Goal: Information Seeking & Learning: Learn about a topic

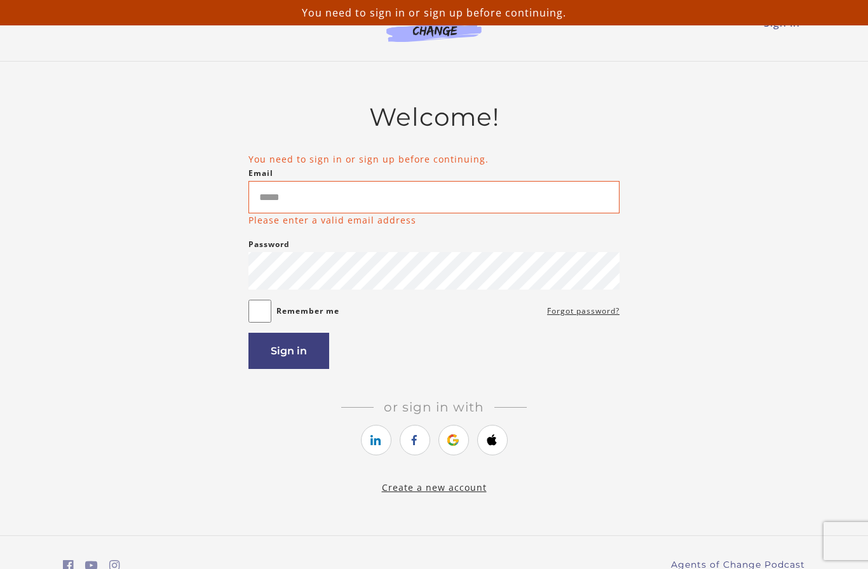
click at [366, 203] on input "Email" at bounding box center [433, 197] width 371 height 32
click at [387, 201] on input "Email" at bounding box center [433, 197] width 371 height 32
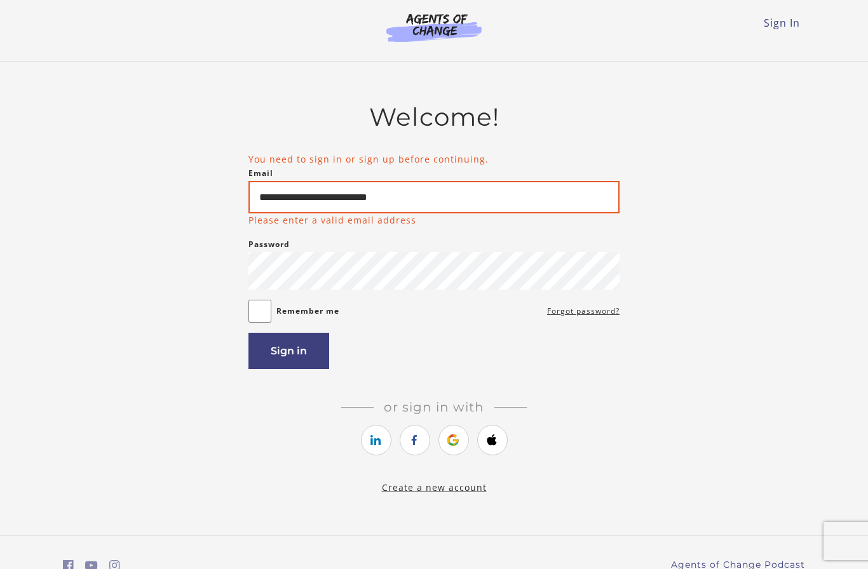
type input "**********"
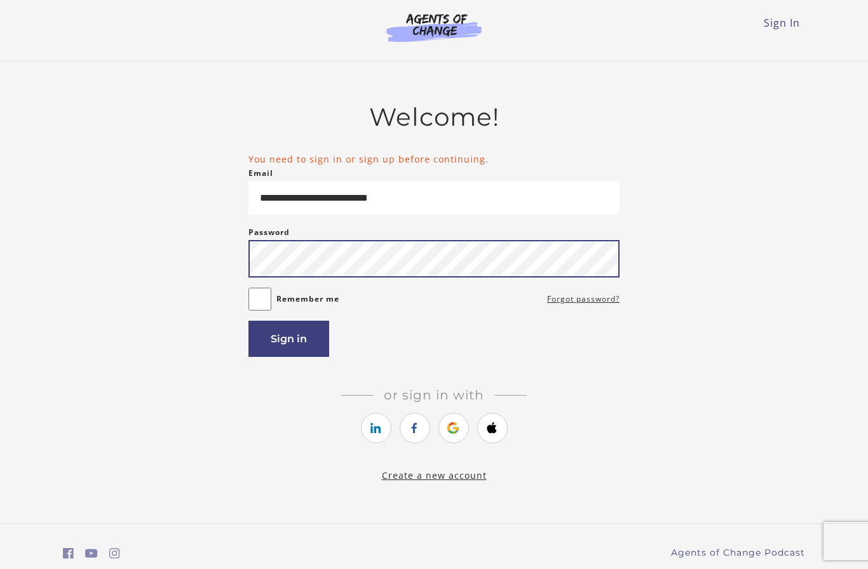
click at [288, 342] on button "Sign in" at bounding box center [288, 339] width 81 height 36
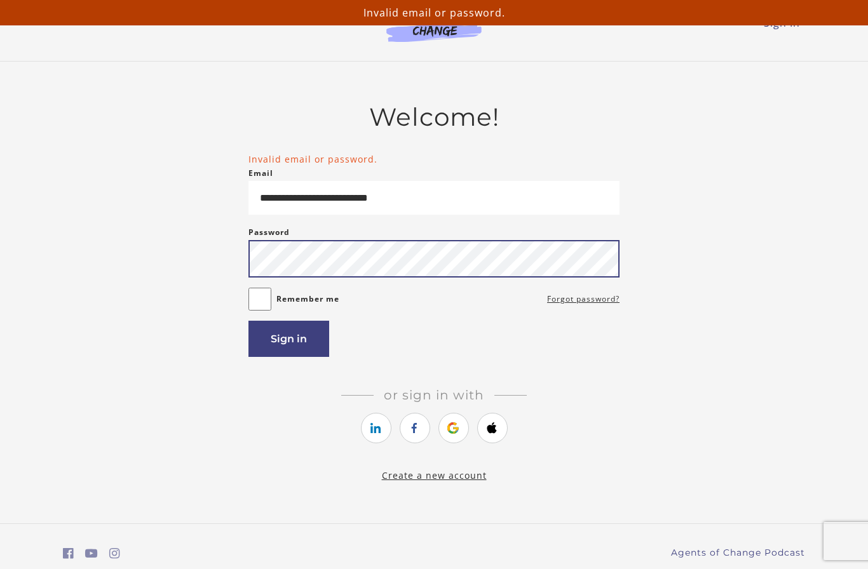
click at [288, 342] on button "Sign in" at bounding box center [288, 339] width 81 height 36
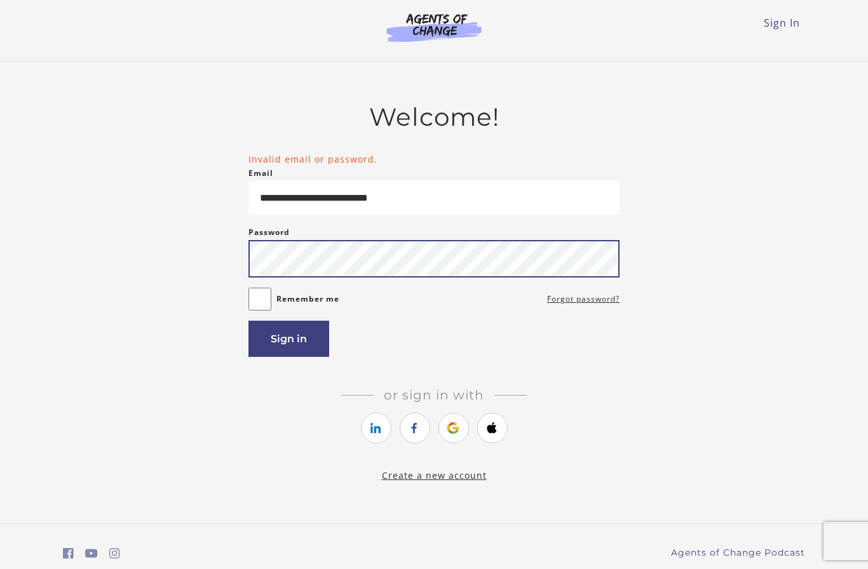
click at [288, 342] on button "Sign in" at bounding box center [288, 339] width 81 height 36
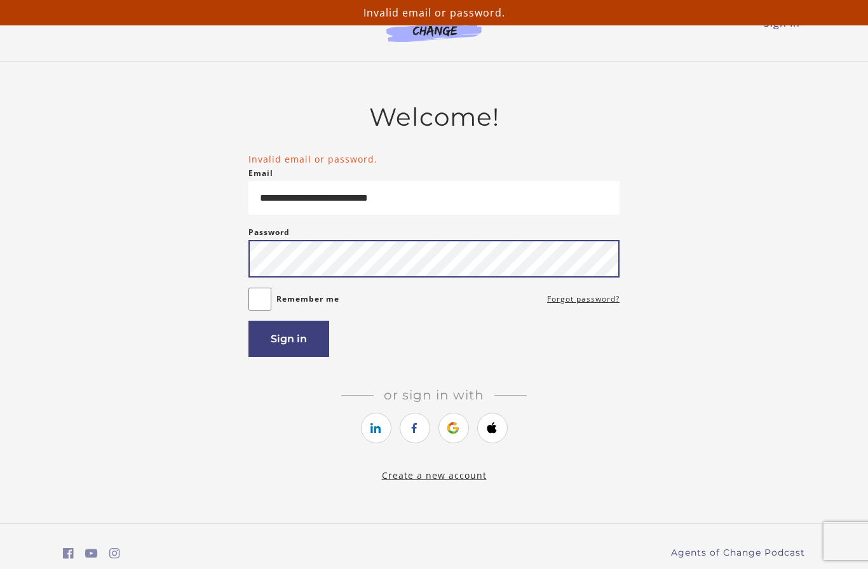
click at [288, 342] on button "Sign in" at bounding box center [288, 339] width 81 height 36
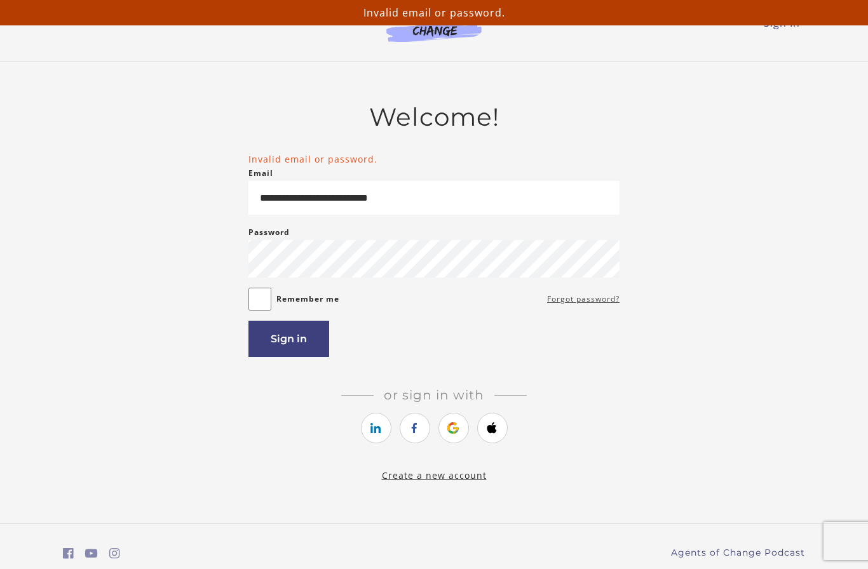
click at [591, 305] on link "Forgot password?" at bounding box center [583, 299] width 72 height 15
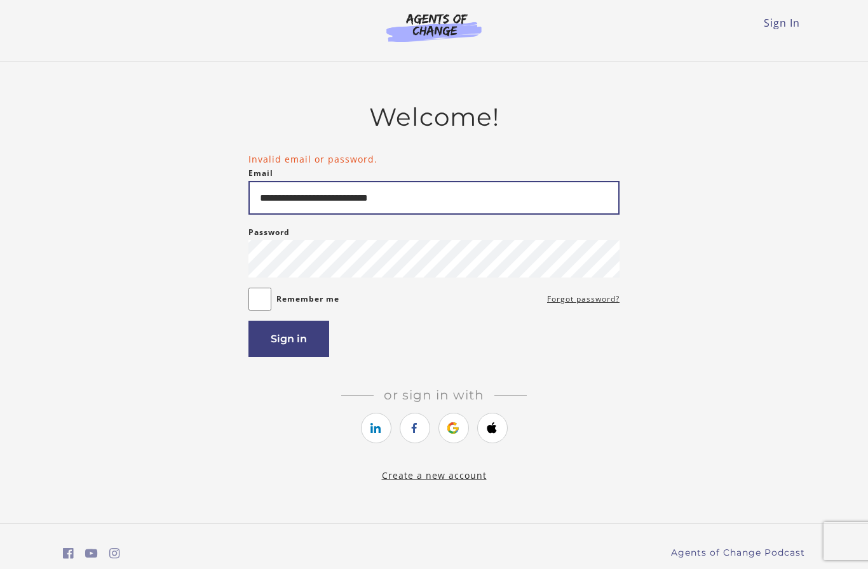
drag, startPoint x: 445, startPoint y: 205, endPoint x: 76, endPoint y: 163, distance: 371.4
click at [76, 163] on div "**********" at bounding box center [434, 292] width 742 height 380
type input "**********"
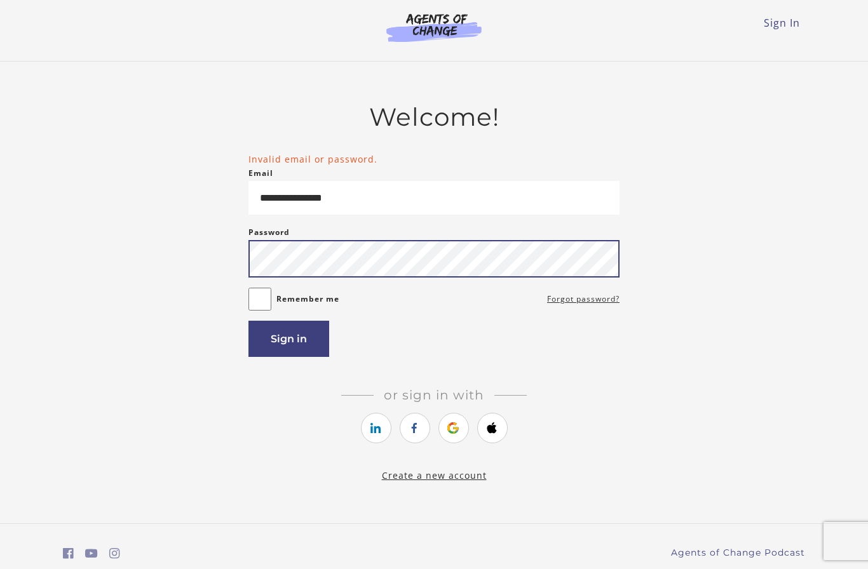
click at [288, 342] on button "Sign in" at bounding box center [288, 339] width 81 height 36
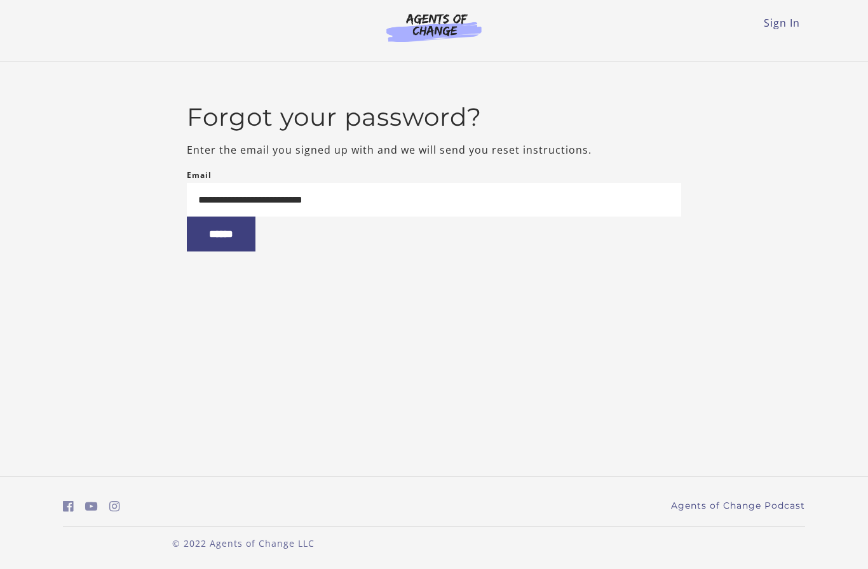
type input "**********"
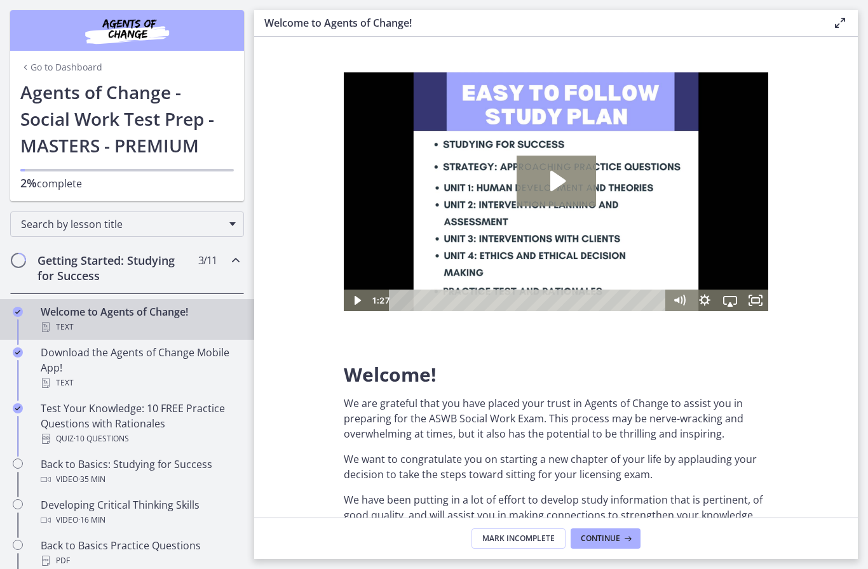
click at [531, 177] on icon "Play Video: c1o6hcmjueu5qasqsu00.mp4" at bounding box center [555, 181] width 79 height 51
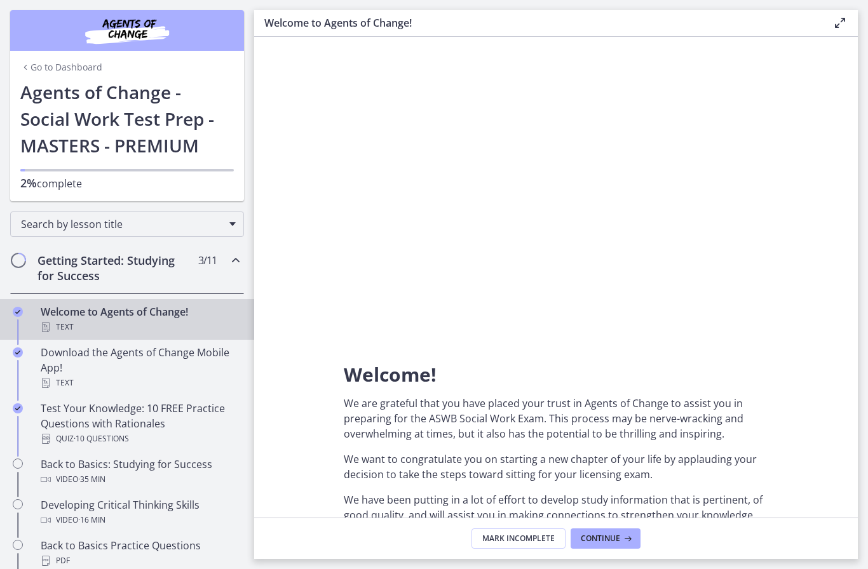
click at [344, 72] on button "Show controls: c1o6hcmjueu5qasqsu00.mp4" at bounding box center [344, 72] width 1 height 1
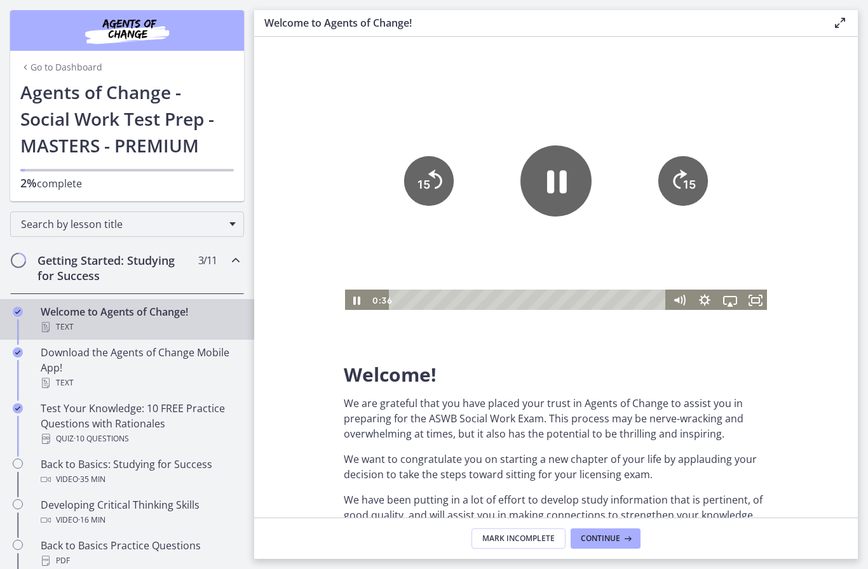
click at [543, 168] on icon "Pause" at bounding box center [555, 180] width 71 height 71
click at [543, 173] on icon "Play Video" at bounding box center [555, 180] width 71 height 71
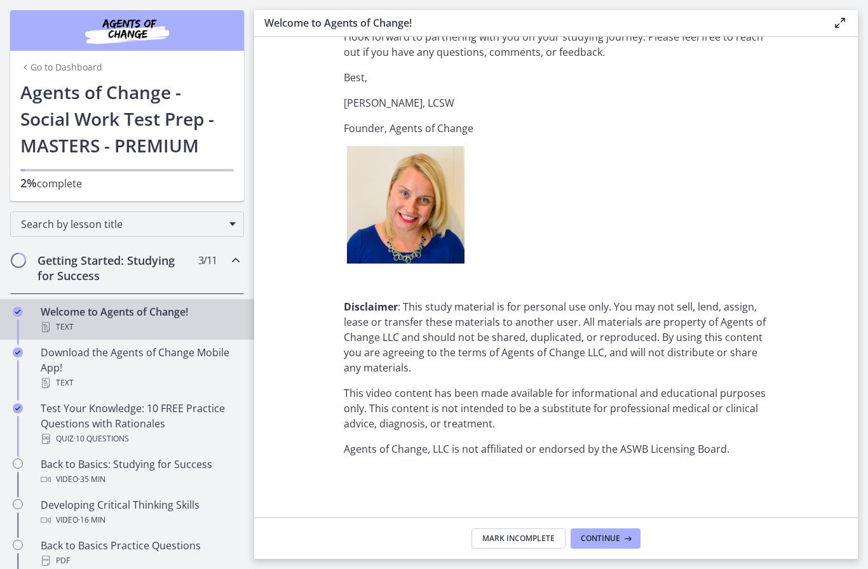
scroll to position [1509, 0]
click at [630, 535] on icon at bounding box center [626, 539] width 13 height 10
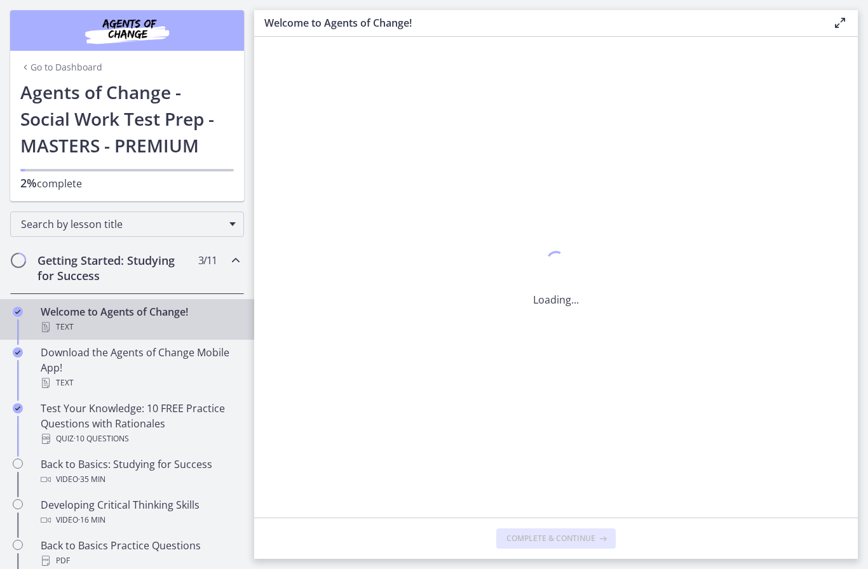
scroll to position [0, 0]
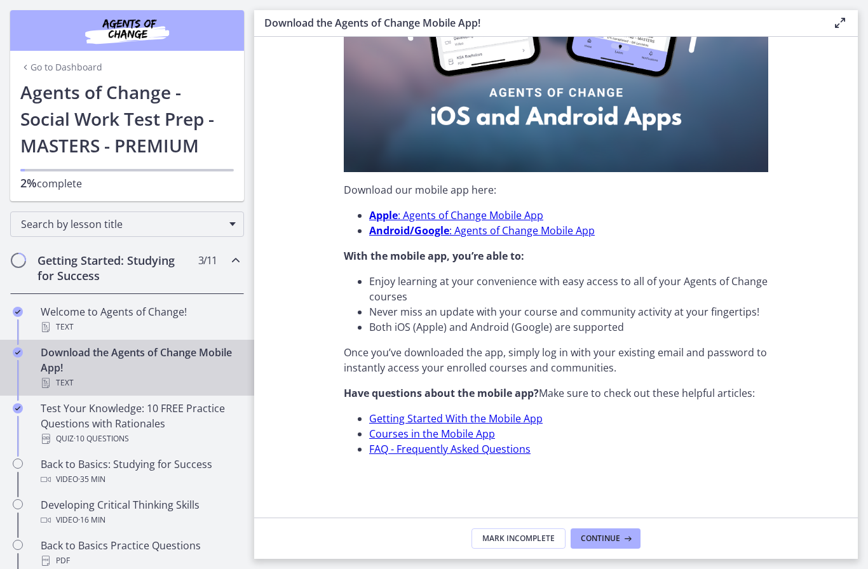
scroll to position [297, 0]
click at [615, 541] on span "Continue" at bounding box center [600, 539] width 39 height 10
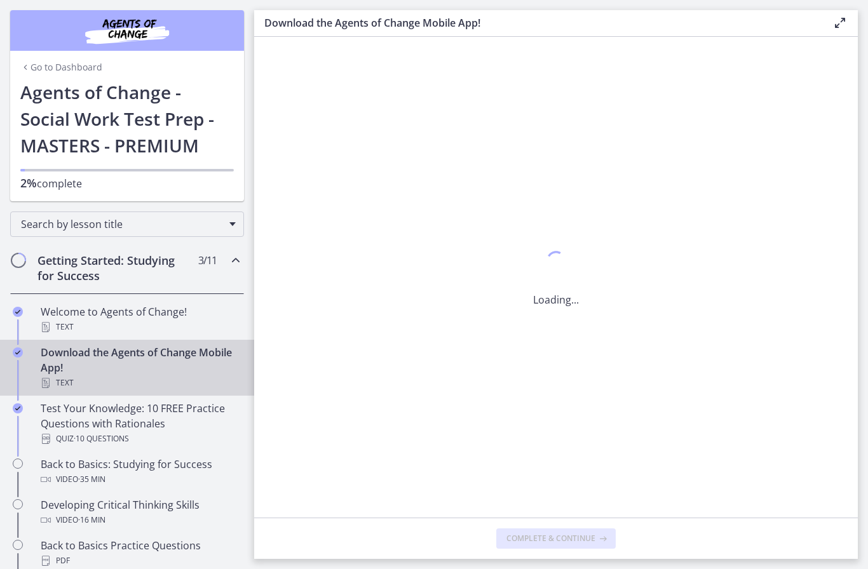
scroll to position [0, 0]
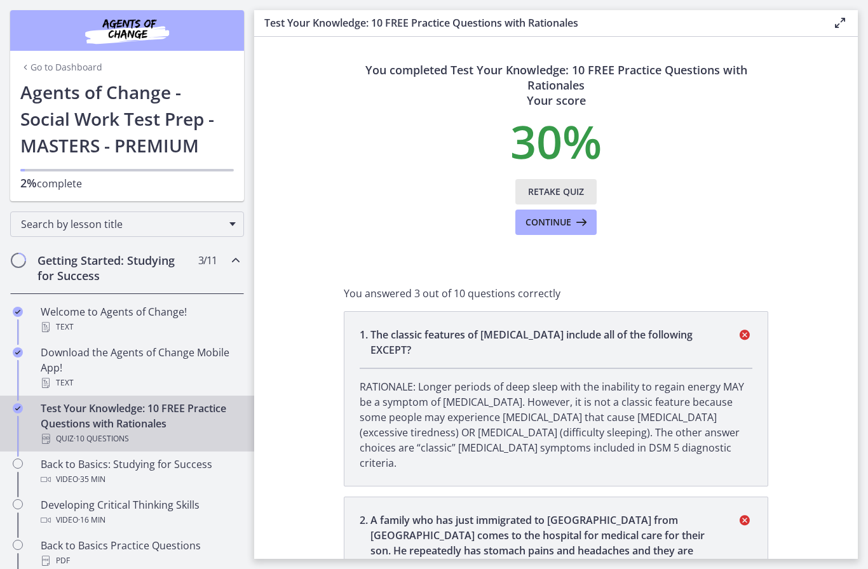
click at [570, 194] on span "Retake Quiz" at bounding box center [556, 191] width 56 height 15
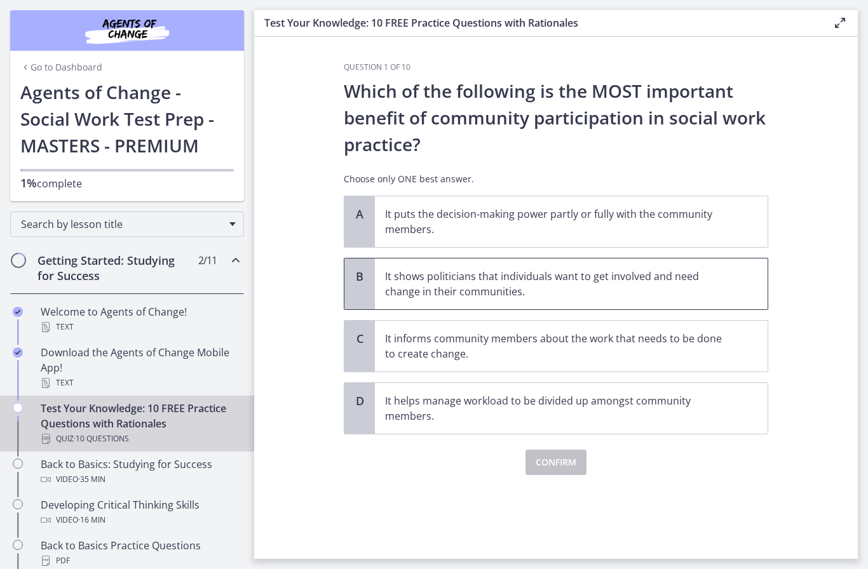
click at [622, 298] on p "It shows politicians that individuals want to get involved and need change in t…" at bounding box center [558, 284] width 347 height 30
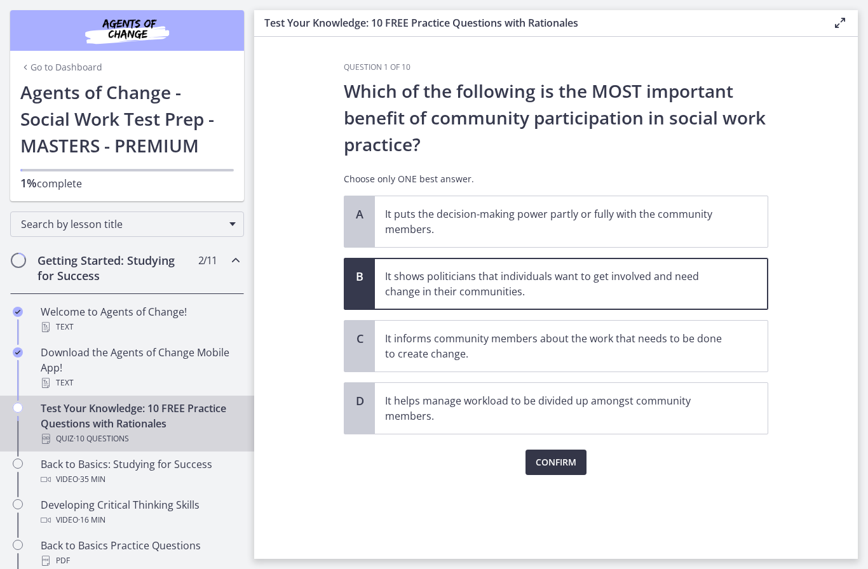
click at [559, 461] on span "Confirm" at bounding box center [555, 462] width 41 height 15
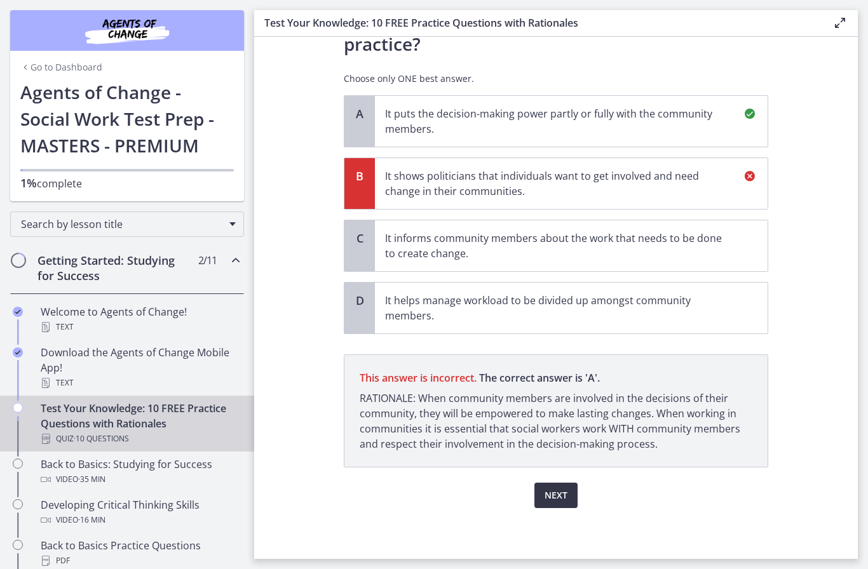
scroll to position [100, 0]
click at [562, 492] on span "Next" at bounding box center [555, 495] width 23 height 15
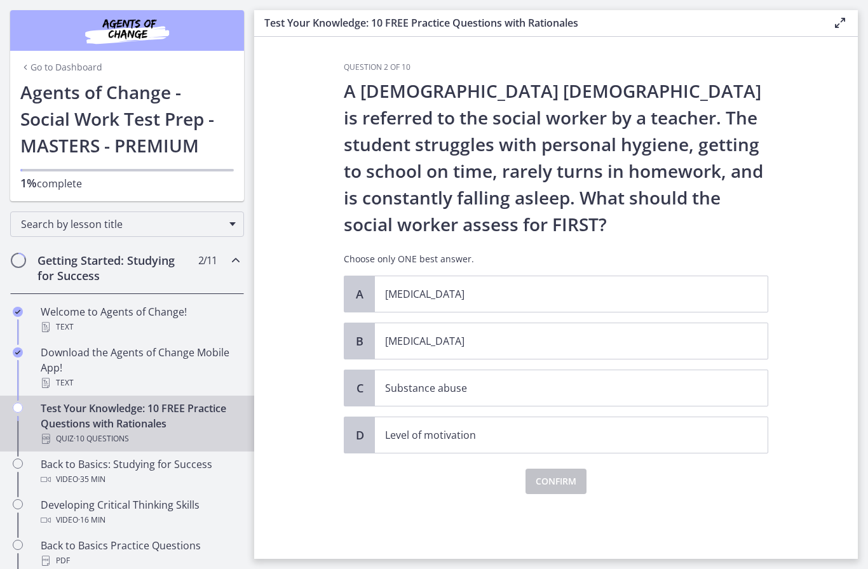
scroll to position [0, 0]
click at [537, 296] on p "[MEDICAL_DATA]" at bounding box center [558, 293] width 347 height 15
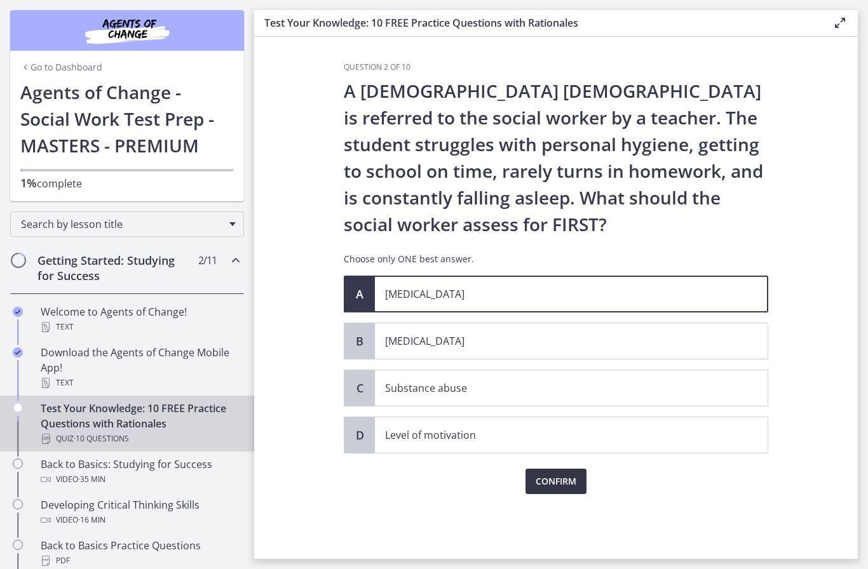
click at [539, 486] on span "Confirm" at bounding box center [555, 481] width 41 height 15
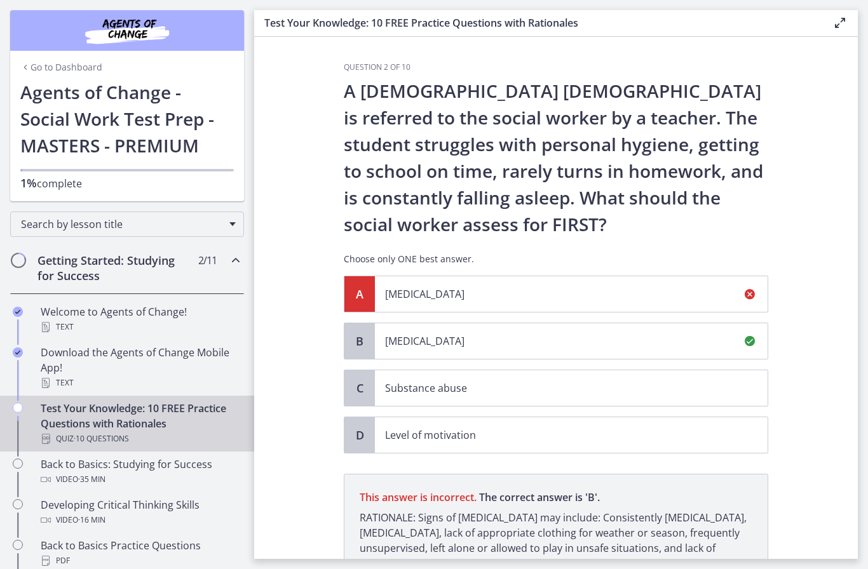
scroll to position [135, 0]
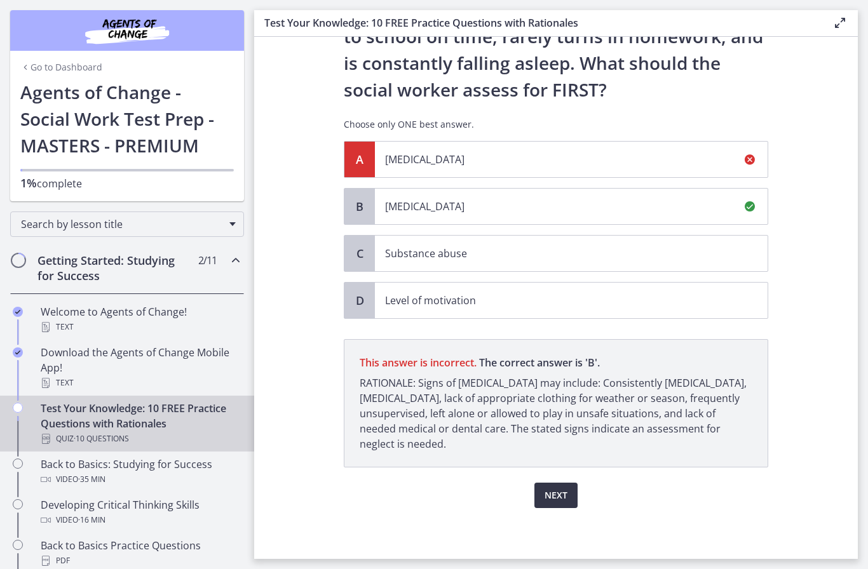
click at [563, 494] on span "Next" at bounding box center [555, 495] width 23 height 15
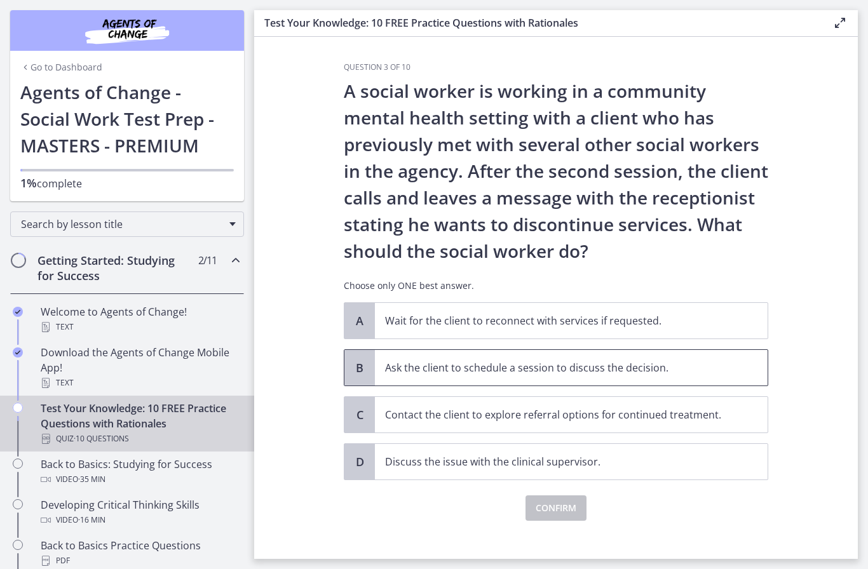
click at [589, 372] on p "Ask the client to schedule a session to discuss the decision." at bounding box center [558, 367] width 347 height 15
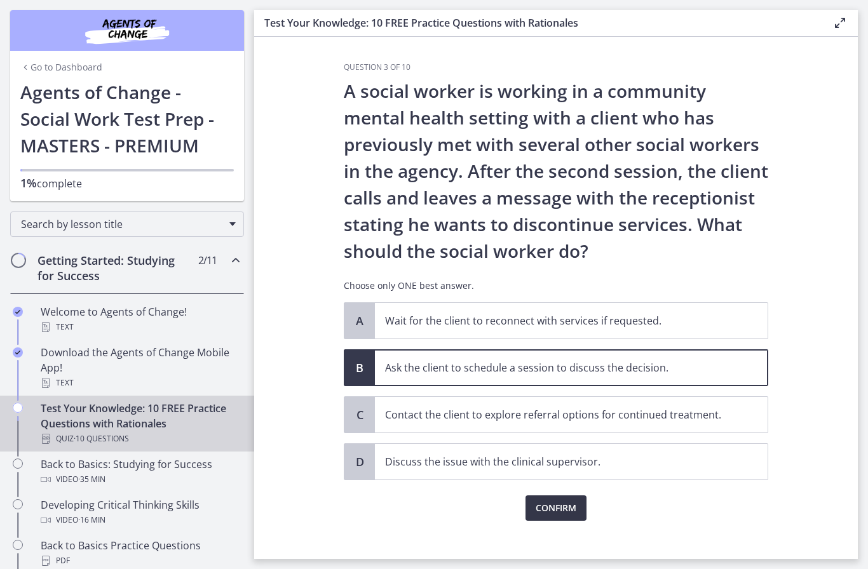
click at [562, 504] on span "Confirm" at bounding box center [555, 508] width 41 height 15
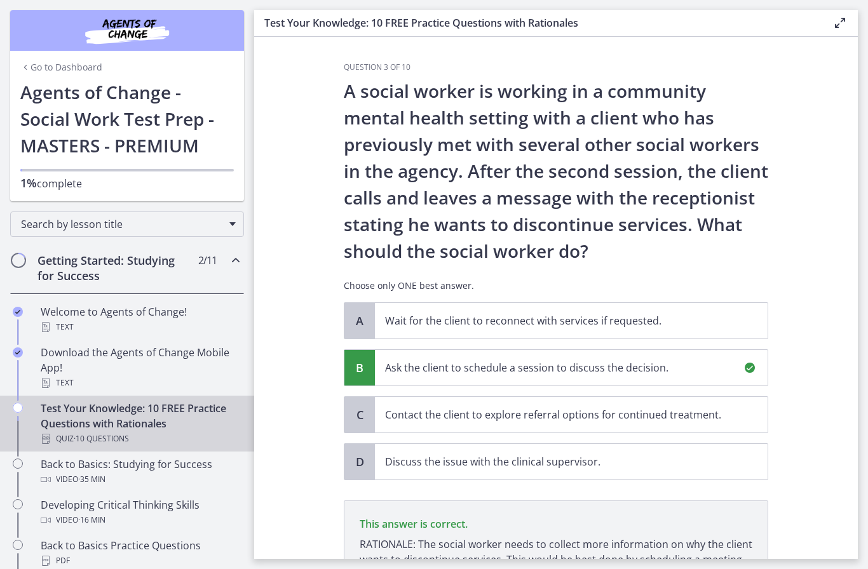
scroll to position [161, 0]
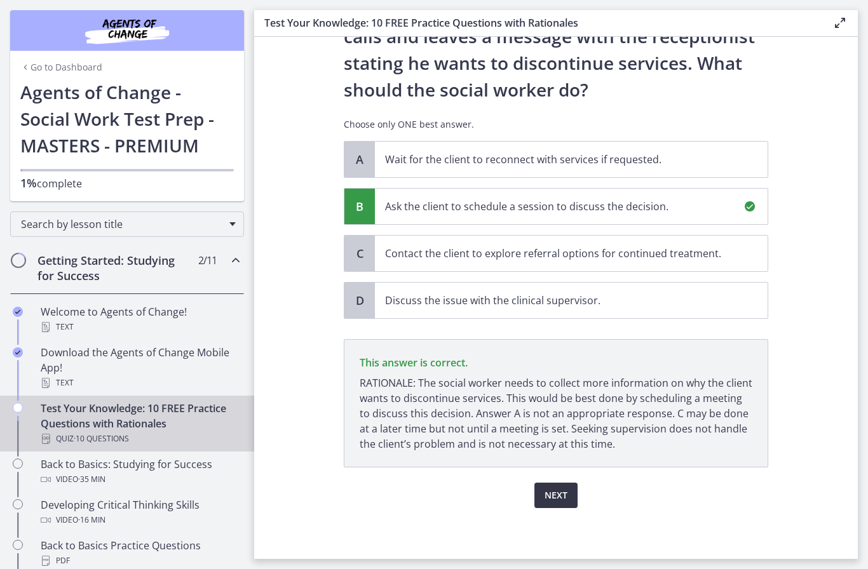
click at [566, 494] on span "Next" at bounding box center [555, 495] width 23 height 15
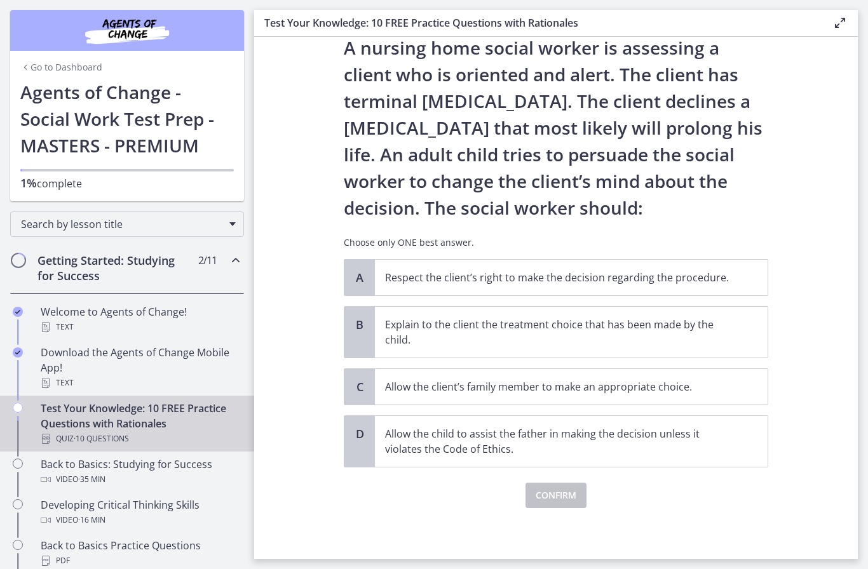
scroll to position [0, 0]
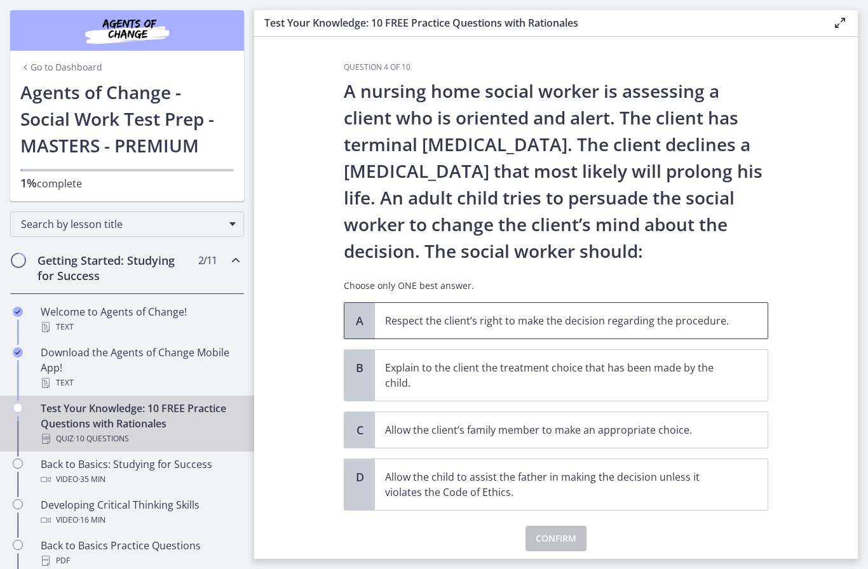
click at [549, 325] on p "Respect the client’s right to make the decision regarding the procedure." at bounding box center [558, 320] width 347 height 15
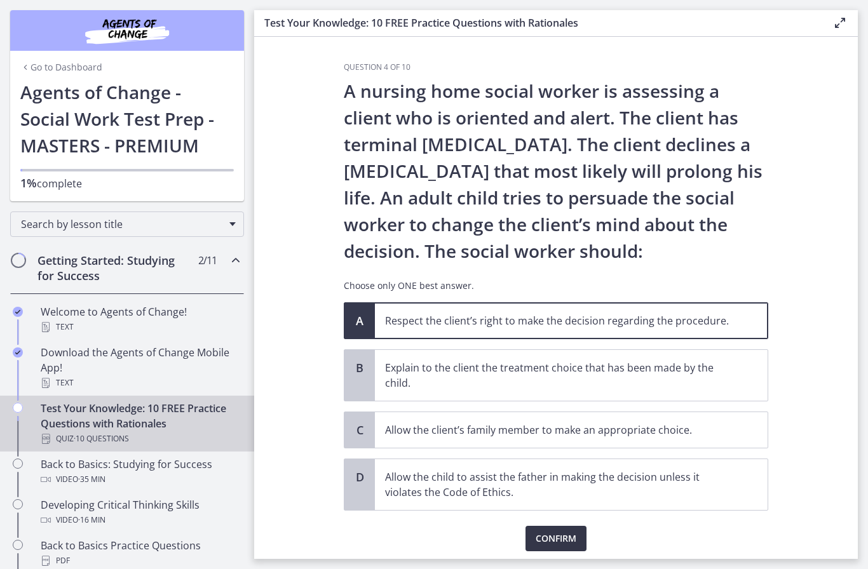
click at [557, 544] on span "Confirm" at bounding box center [555, 538] width 41 height 15
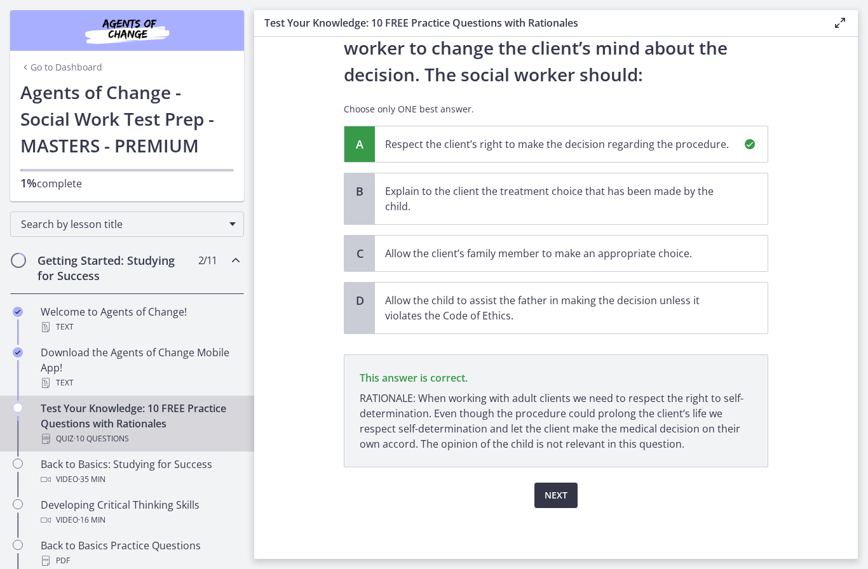
scroll to position [177, 0]
click at [560, 497] on span "Next" at bounding box center [555, 495] width 23 height 15
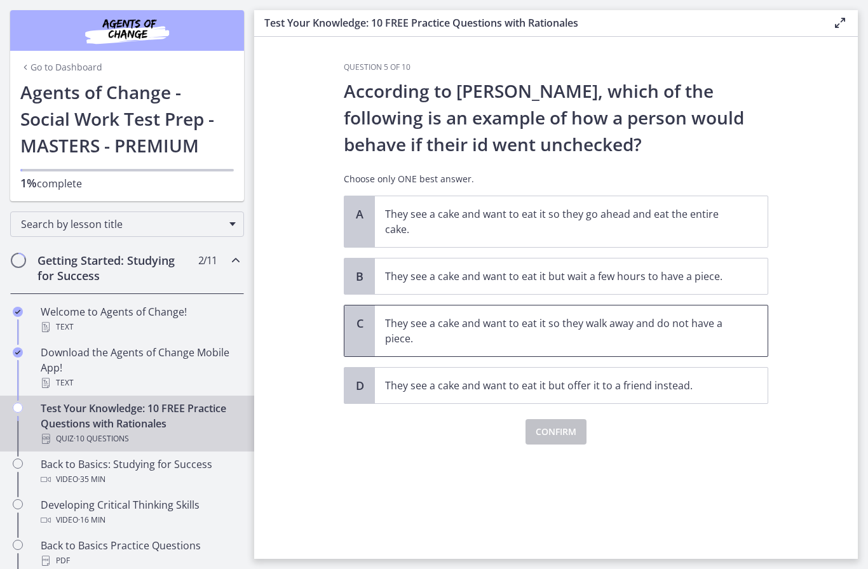
click at [558, 349] on span "They see a cake and want to eat it so they walk away and do not have a piece." at bounding box center [571, 331] width 393 height 51
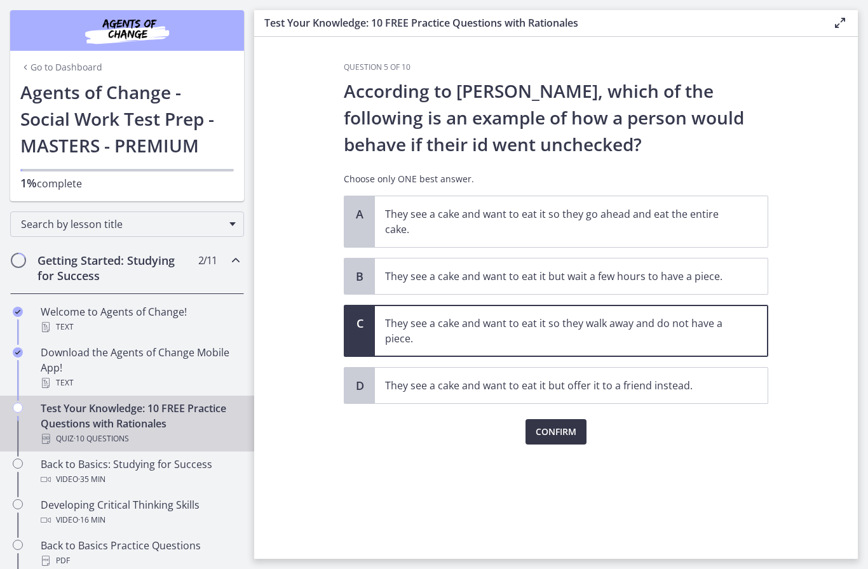
click at [561, 436] on span "Confirm" at bounding box center [555, 431] width 41 height 15
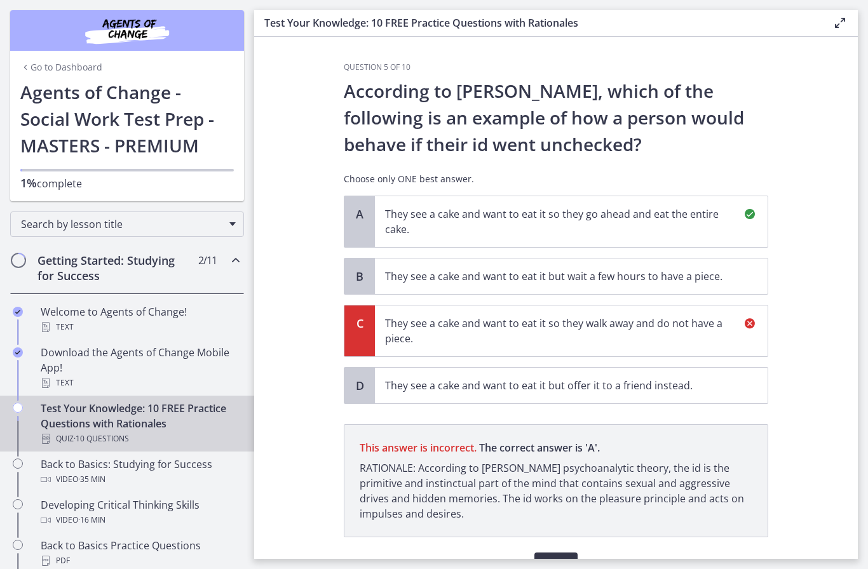
scroll to position [70, 0]
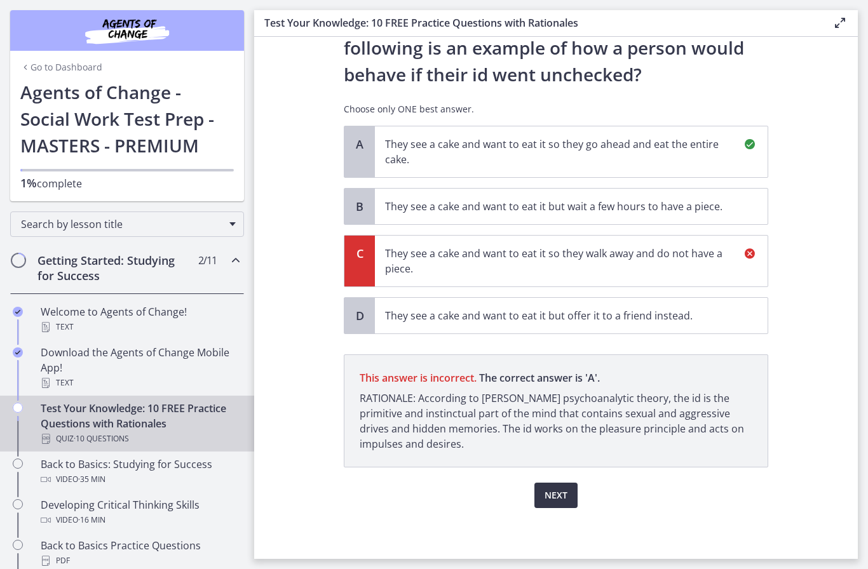
click at [556, 499] on span "Next" at bounding box center [555, 495] width 23 height 15
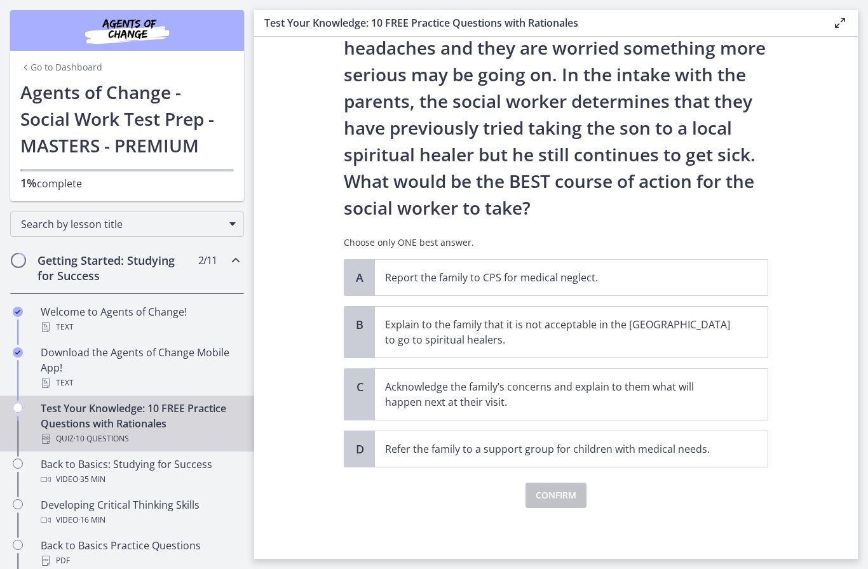
scroll to position [150, 0]
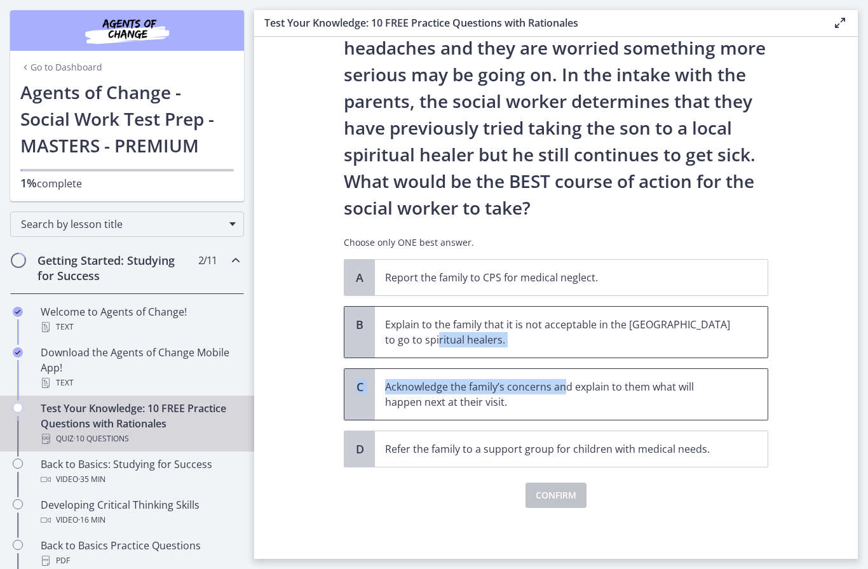
drag, startPoint x: 561, startPoint y: 338, endPoint x: 562, endPoint y: 392, distance: 54.0
click at [562, 392] on div "A Report the family to CPS for medical neglect. B Explain to the family that it…" at bounding box center [556, 363] width 424 height 208
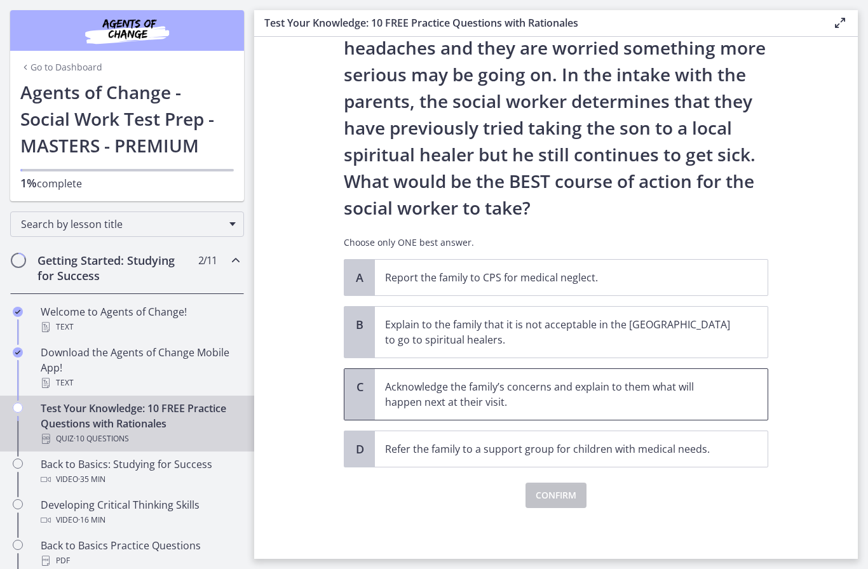
click at [562, 392] on p "Acknowledge the family’s concerns and explain to them what will happen next at …" at bounding box center [558, 394] width 347 height 30
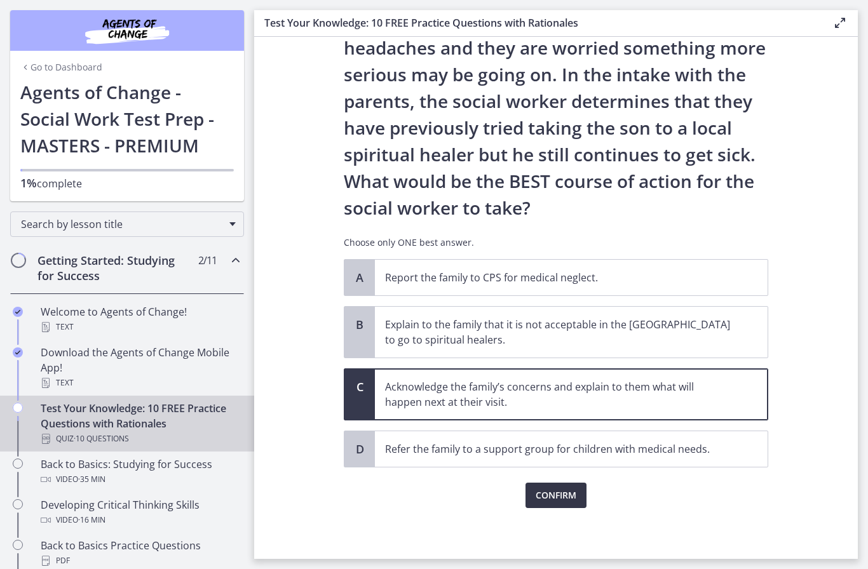
click at [560, 492] on span "Confirm" at bounding box center [555, 495] width 41 height 15
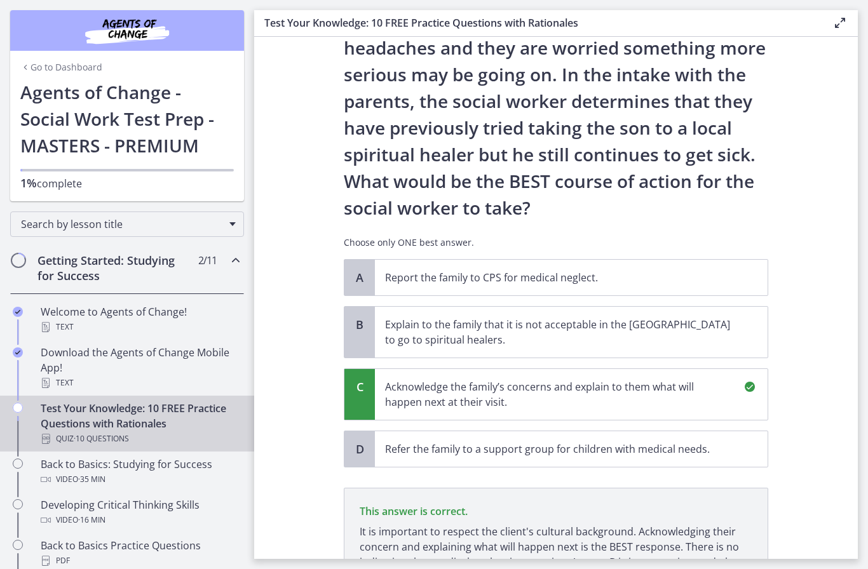
scroll to position [299, 0]
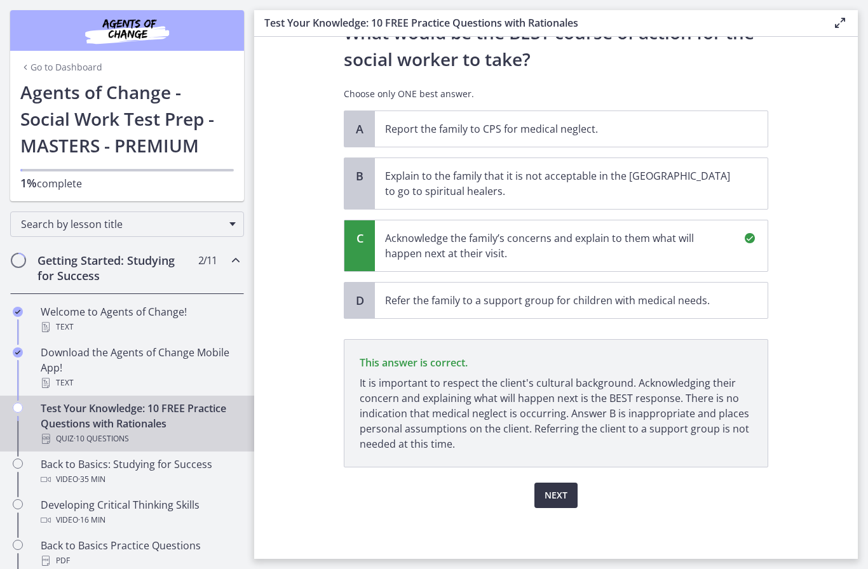
click at [565, 495] on span "Next" at bounding box center [555, 495] width 23 height 15
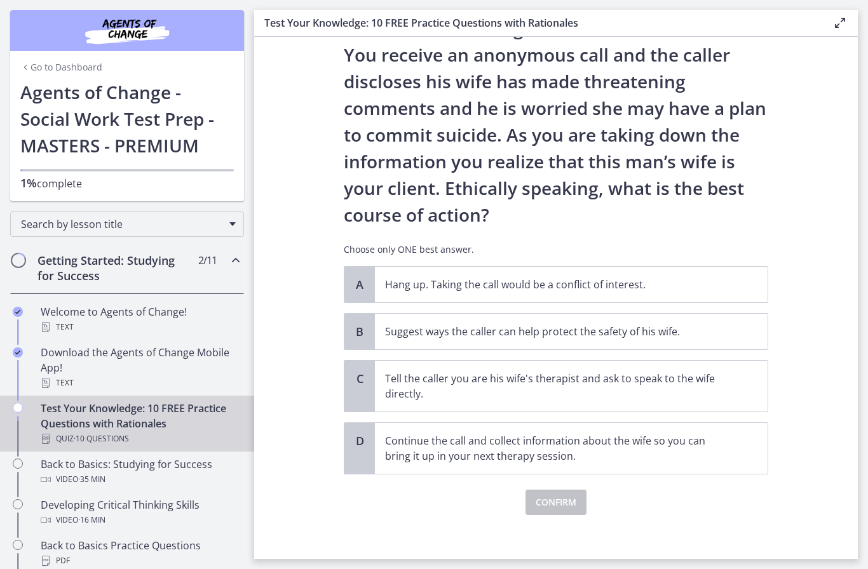
scroll to position [69, 0]
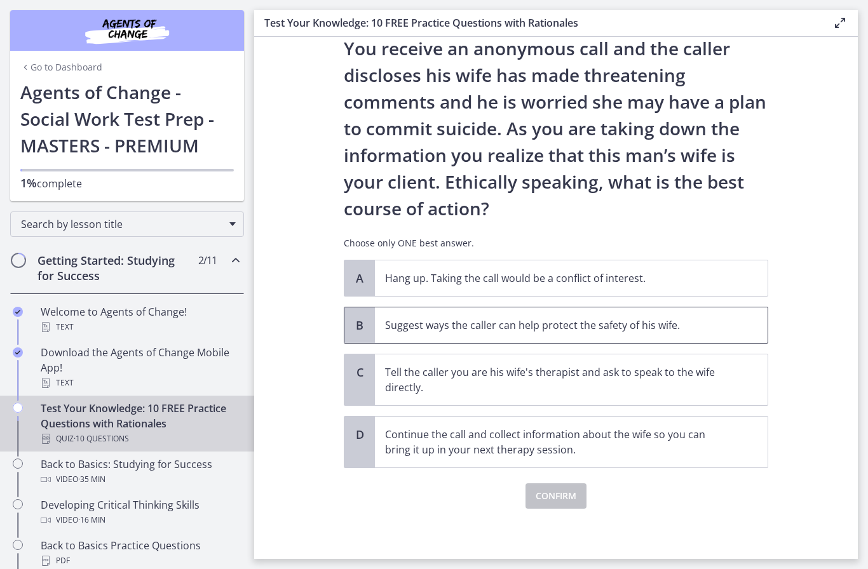
click at [575, 331] on p "Suggest ways the caller can help protect the safety of his wife." at bounding box center [558, 325] width 347 height 15
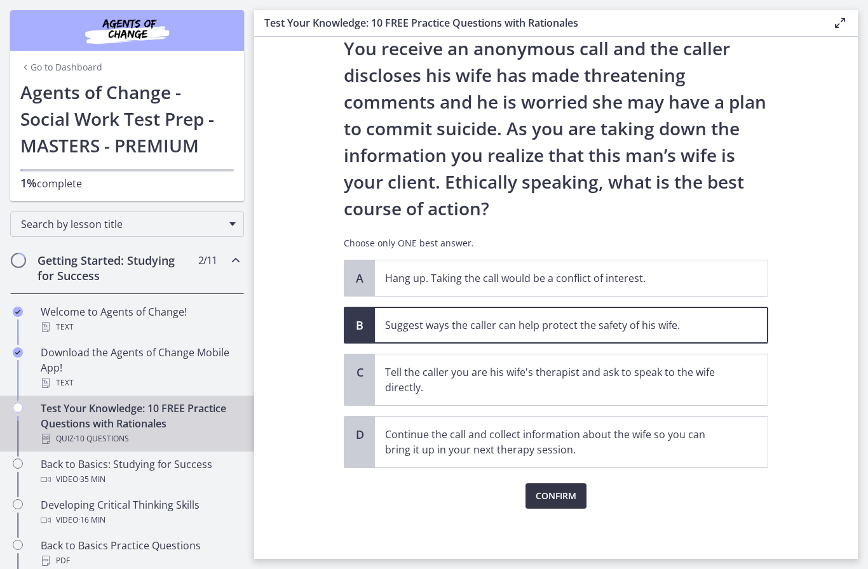
click at [570, 501] on span "Confirm" at bounding box center [555, 495] width 41 height 15
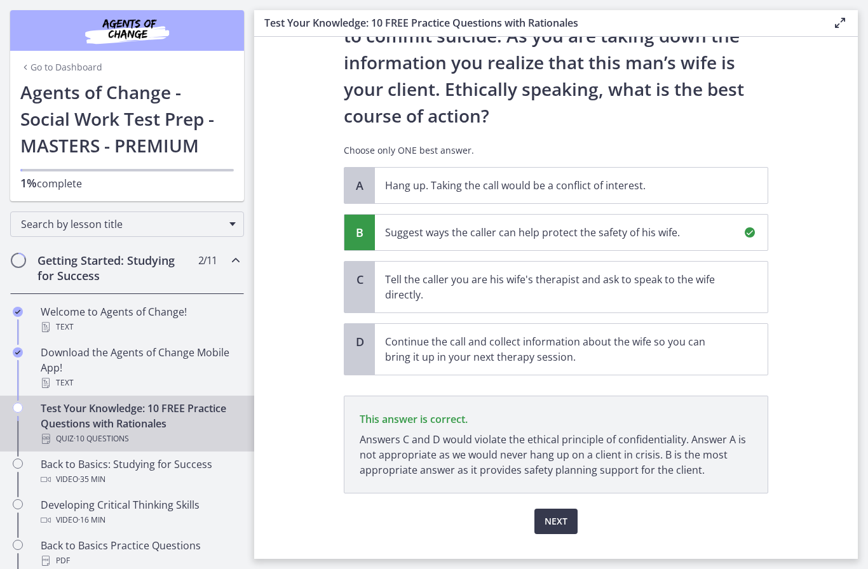
scroll to position [188, 0]
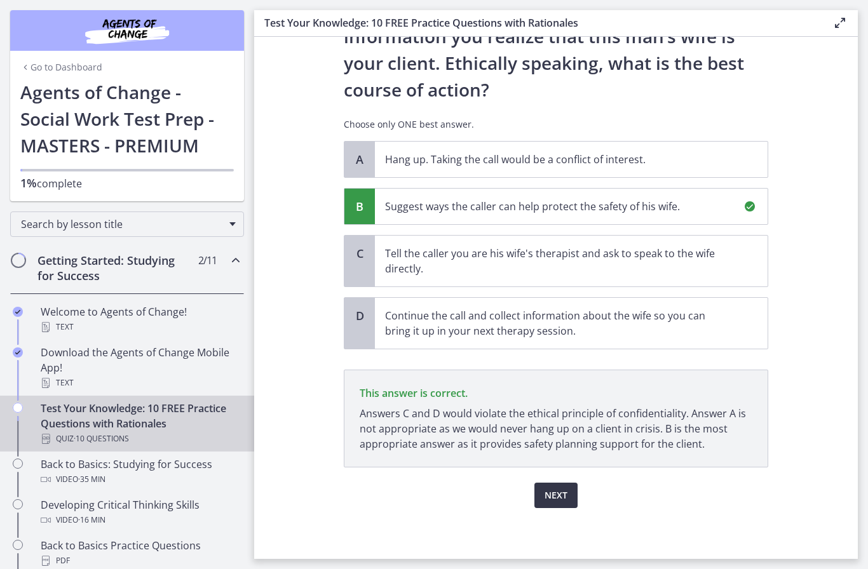
click at [561, 497] on span "Next" at bounding box center [555, 495] width 23 height 15
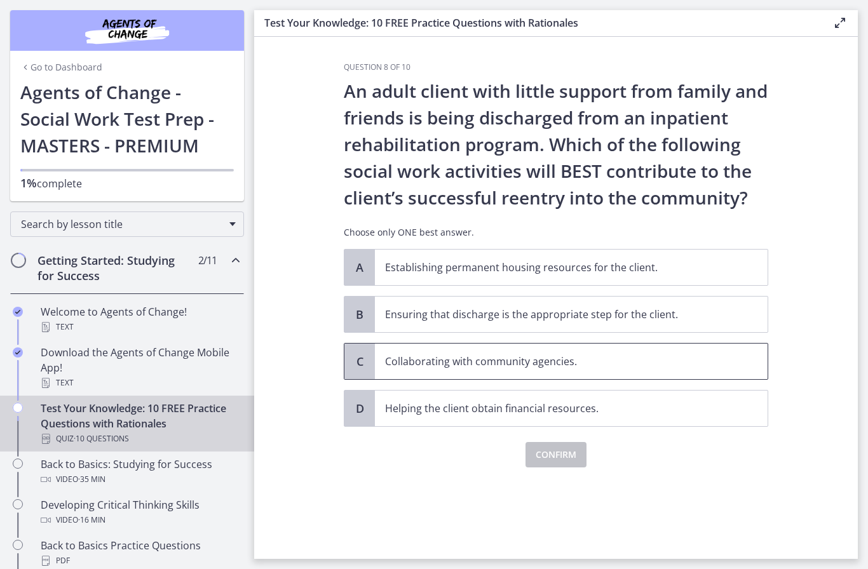
click at [580, 363] on p "Collaborating with community agencies." at bounding box center [558, 361] width 347 height 15
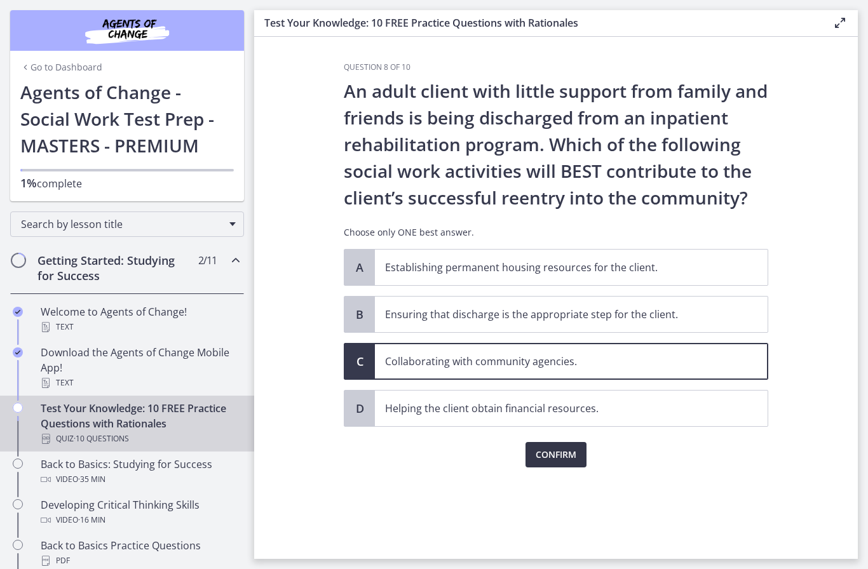
click at [554, 454] on span "Confirm" at bounding box center [555, 454] width 41 height 15
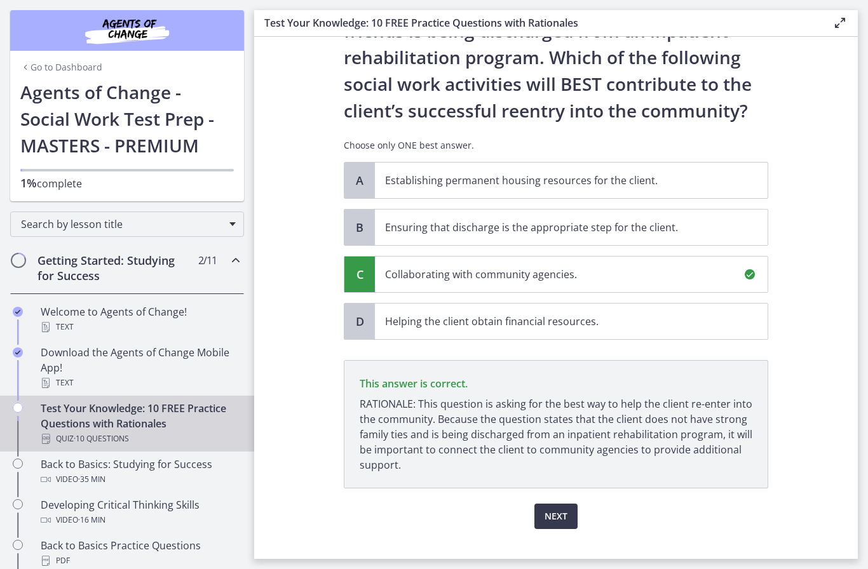
scroll to position [88, 0]
click at [560, 517] on span "Next" at bounding box center [555, 515] width 23 height 15
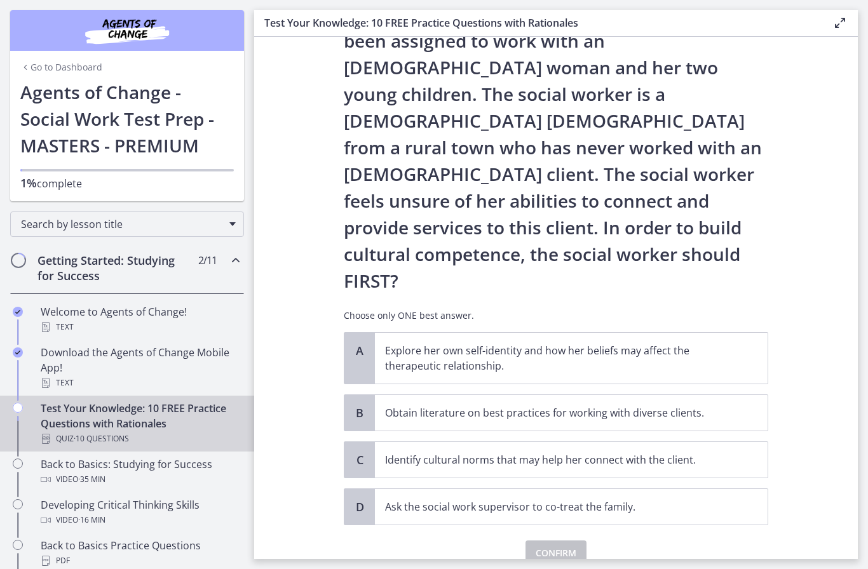
scroll to position [80, 0]
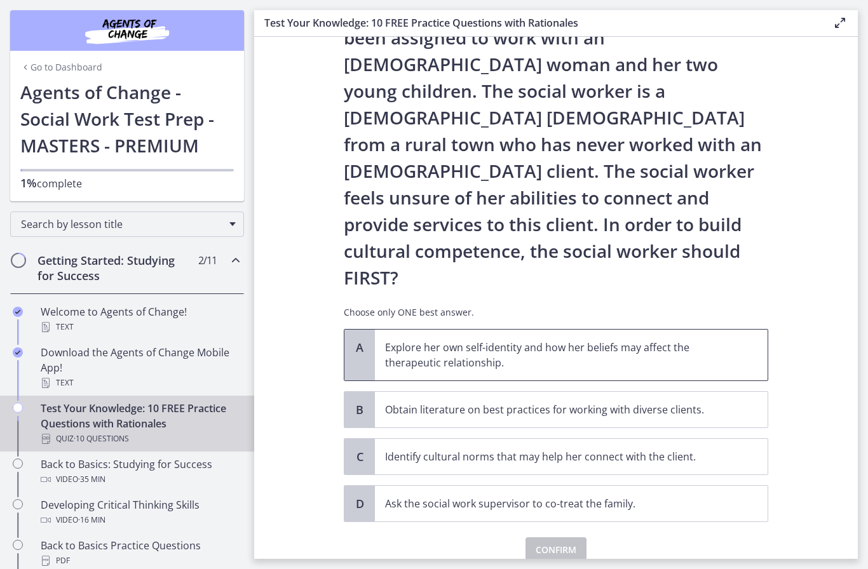
click at [574, 340] on p "Explore her own self-identity and how her beliefs may affect the therapeutic re…" at bounding box center [558, 355] width 347 height 30
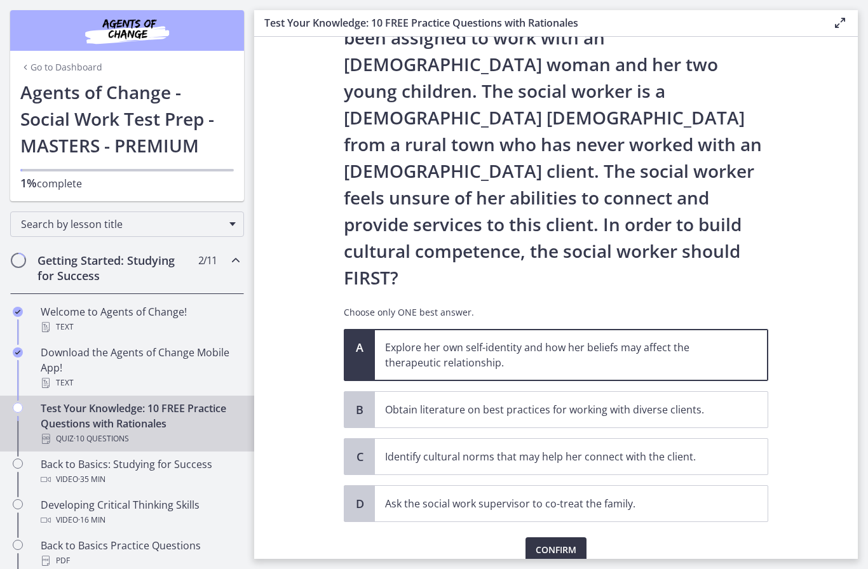
click at [558, 542] on span "Confirm" at bounding box center [555, 549] width 41 height 15
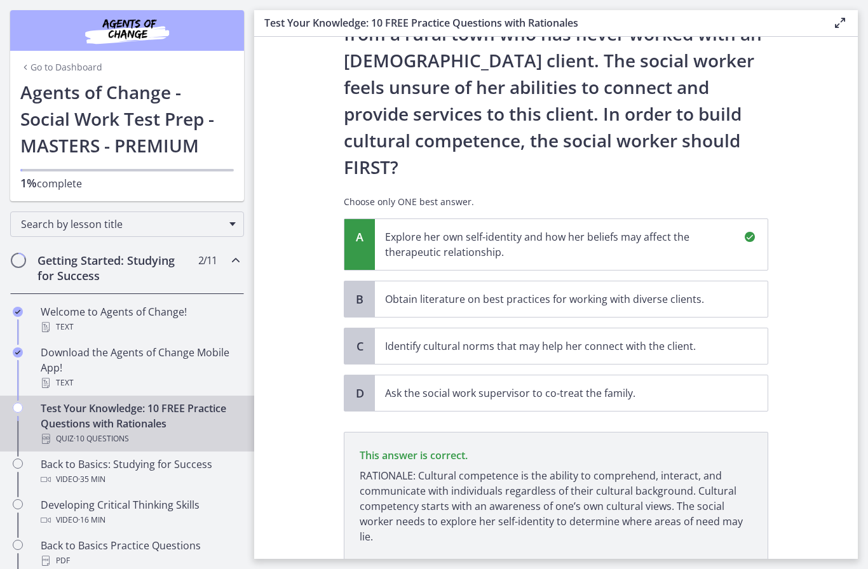
scroll to position [230, 0]
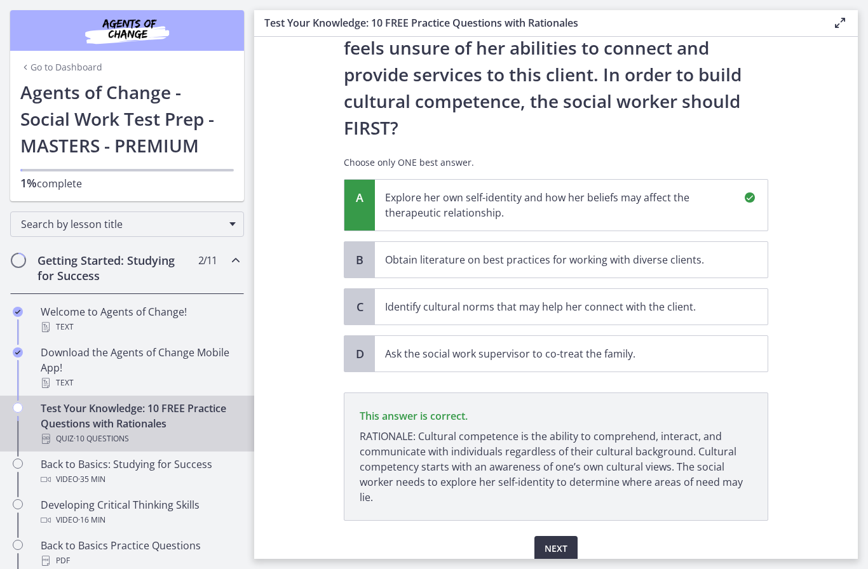
click at [552, 541] on span "Next" at bounding box center [555, 548] width 23 height 15
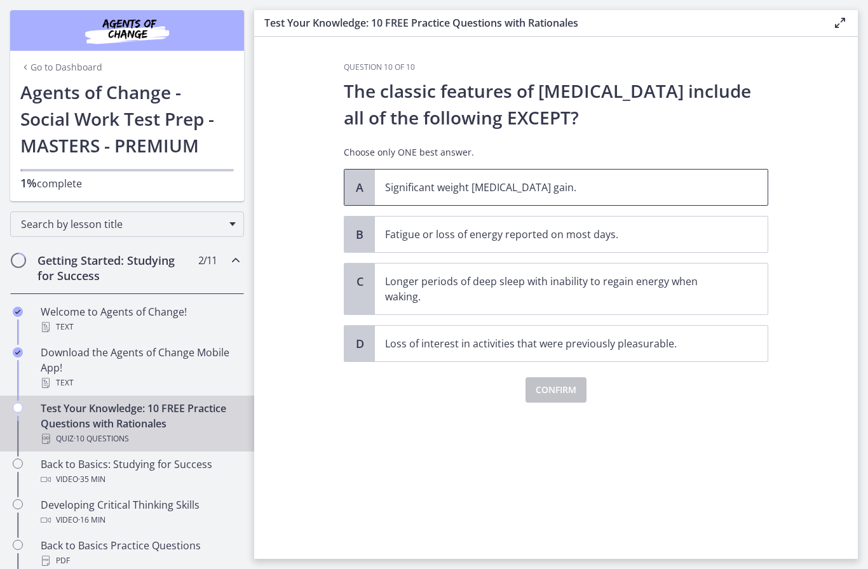
click at [505, 198] on span "Significant weight [MEDICAL_DATA] gain." at bounding box center [571, 188] width 393 height 36
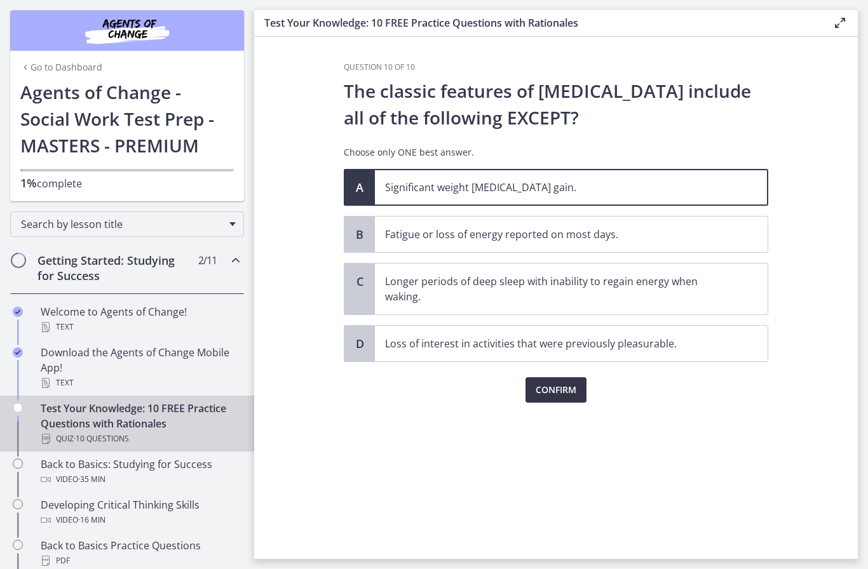
click at [563, 394] on span "Confirm" at bounding box center [555, 389] width 41 height 15
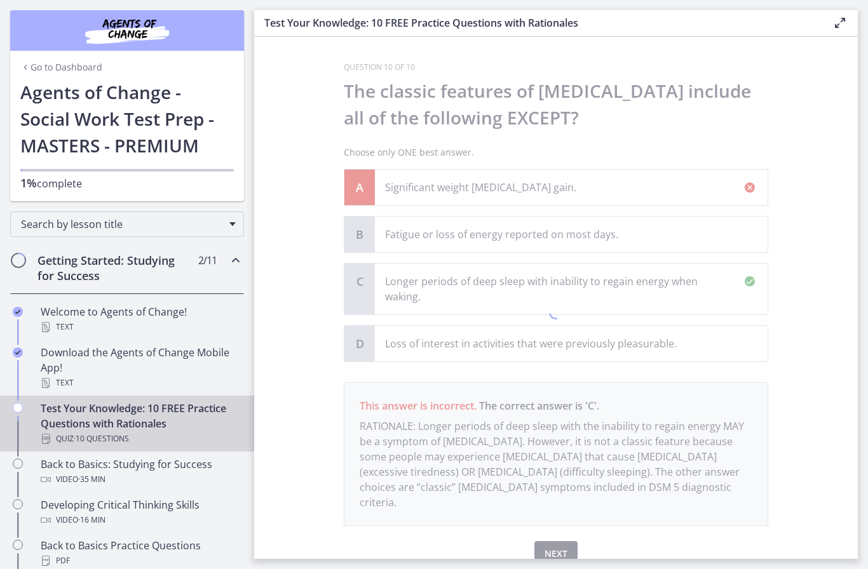
scroll to position [43, 0]
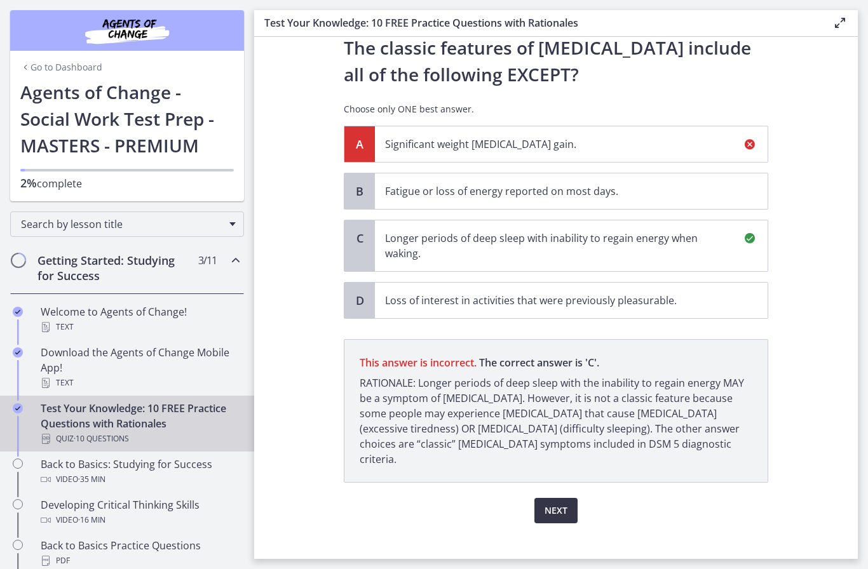
click at [550, 503] on span "Next" at bounding box center [555, 510] width 23 height 15
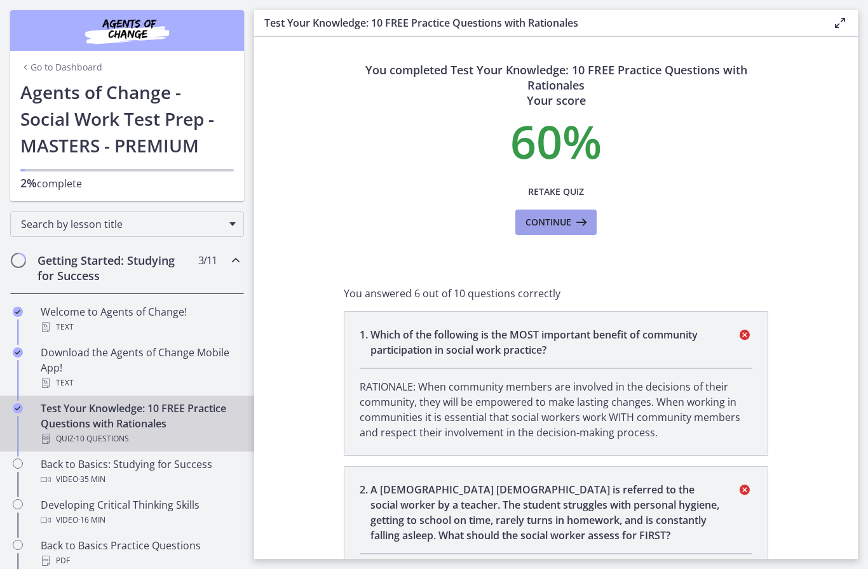
scroll to position [0, 0]
click at [548, 227] on span "Continue" at bounding box center [548, 222] width 46 height 15
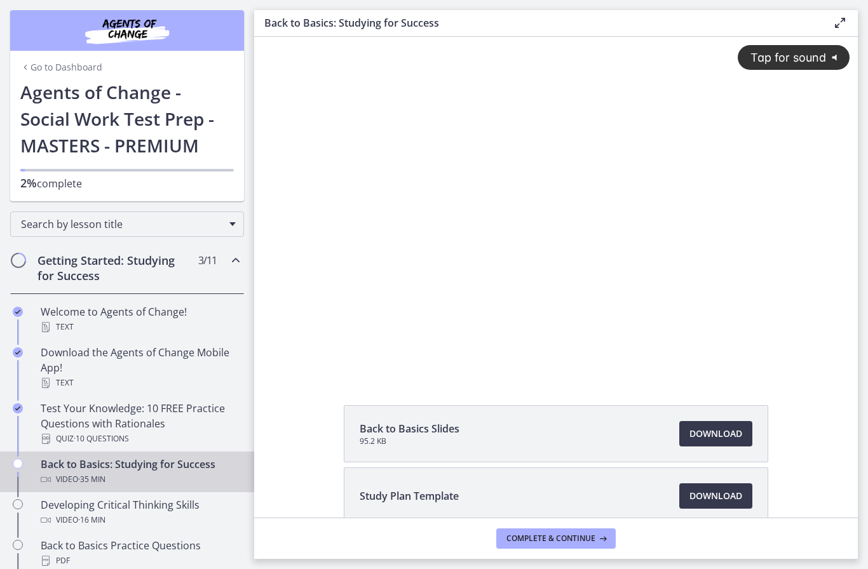
click at [840, 227] on div "Tap for sound @keyframes VOLUME_SMALL_WAVE_FLASH { 0% { opacity: 0; } 33% { opa…" at bounding box center [555, 196] width 603 height 318
click at [266, 224] on div at bounding box center [555, 206] width 603 height 339
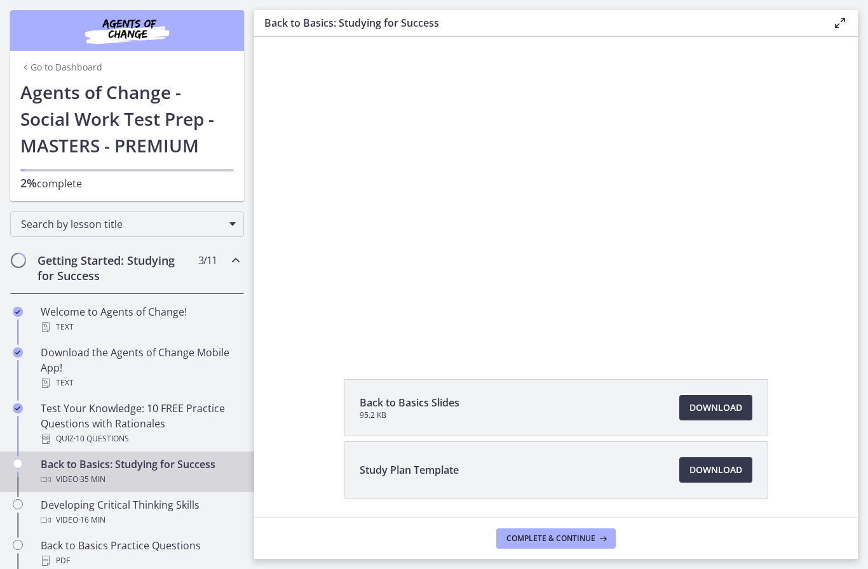
scroll to position [24, 0]
click at [559, 175] on div at bounding box center [555, 182] width 603 height 339
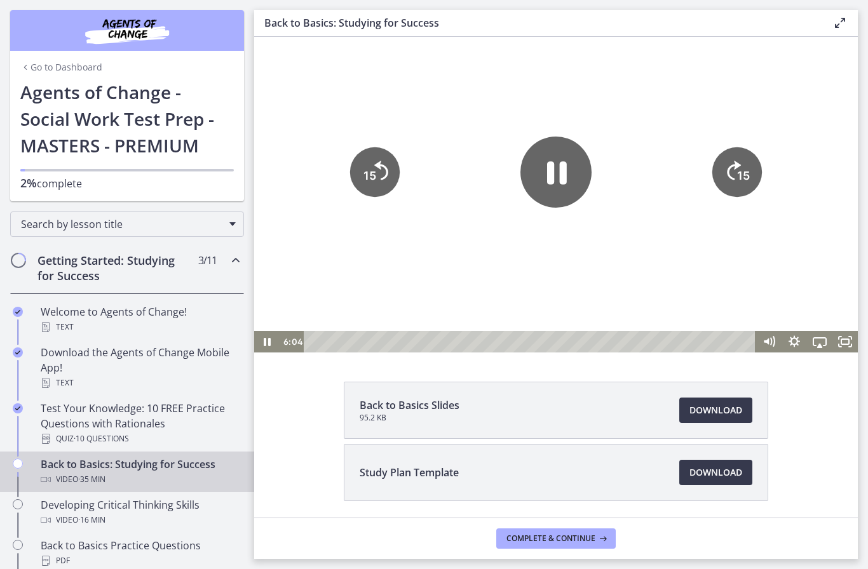
click at [555, 175] on icon "Pause" at bounding box center [555, 172] width 71 height 71
click at [557, 171] on icon "Play Video" at bounding box center [556, 171] width 18 height 25
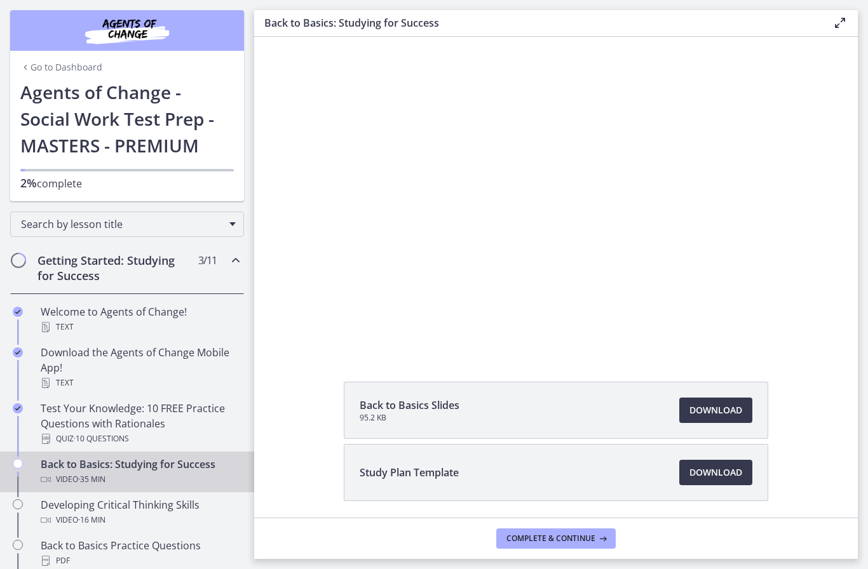
click at [544, 191] on div at bounding box center [555, 182] width 603 height 339
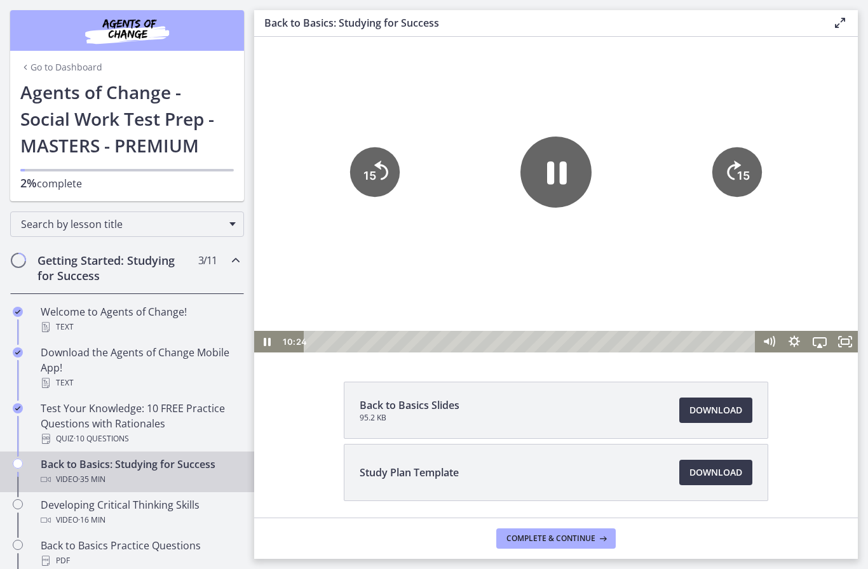
click at [552, 182] on icon "Pause" at bounding box center [557, 172] width 20 height 23
click at [549, 183] on icon "Play Video" at bounding box center [556, 172] width 20 height 28
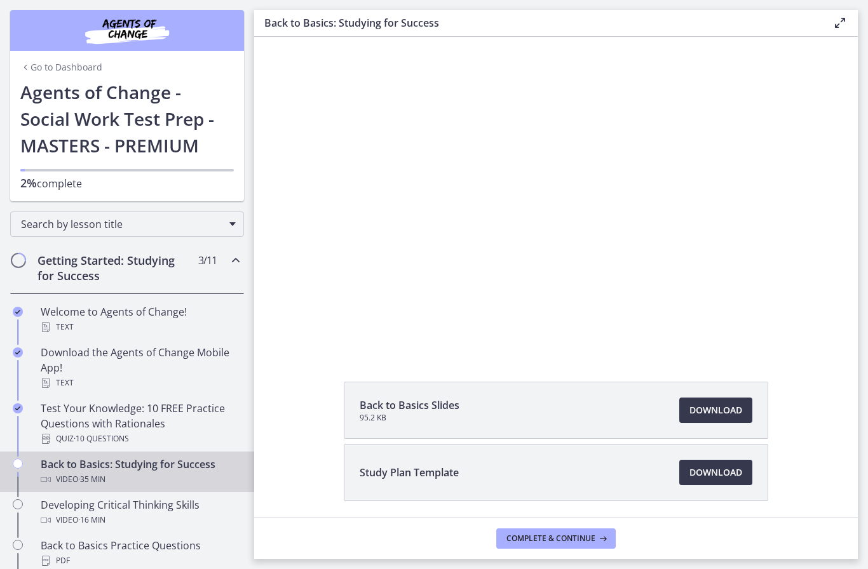
click at [534, 160] on div at bounding box center [555, 182] width 603 height 339
click at [565, 214] on div at bounding box center [555, 182] width 603 height 339
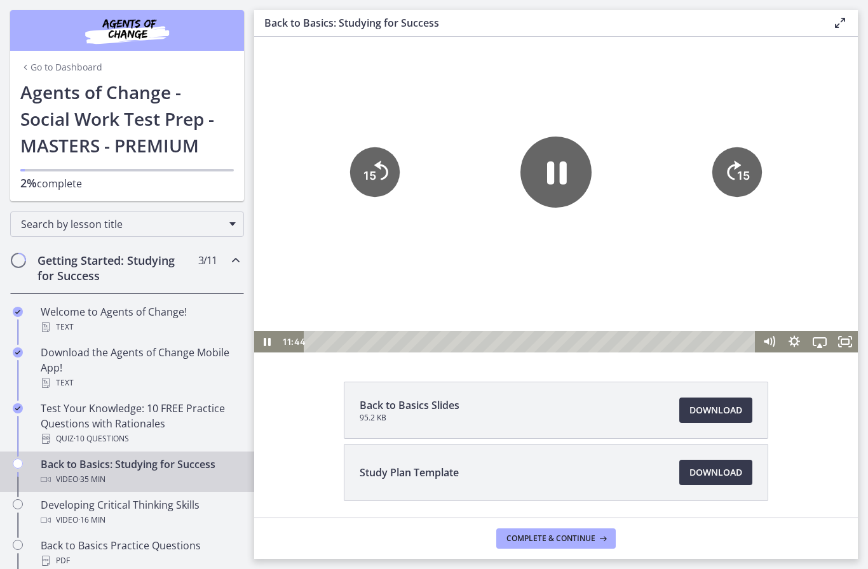
click at [557, 171] on icon "Pause" at bounding box center [555, 172] width 71 height 71
click at [563, 168] on icon "Play Video" at bounding box center [555, 172] width 71 height 71
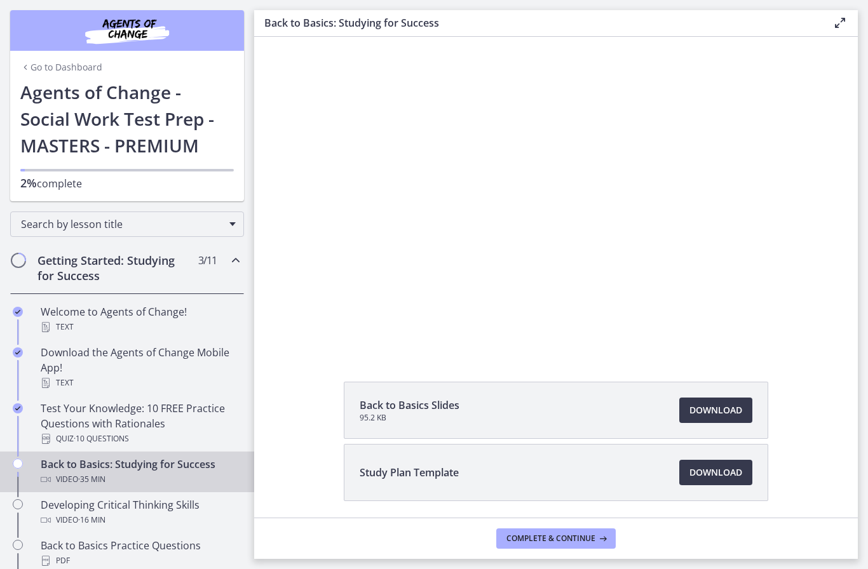
click at [380, 199] on div at bounding box center [555, 182] width 603 height 339
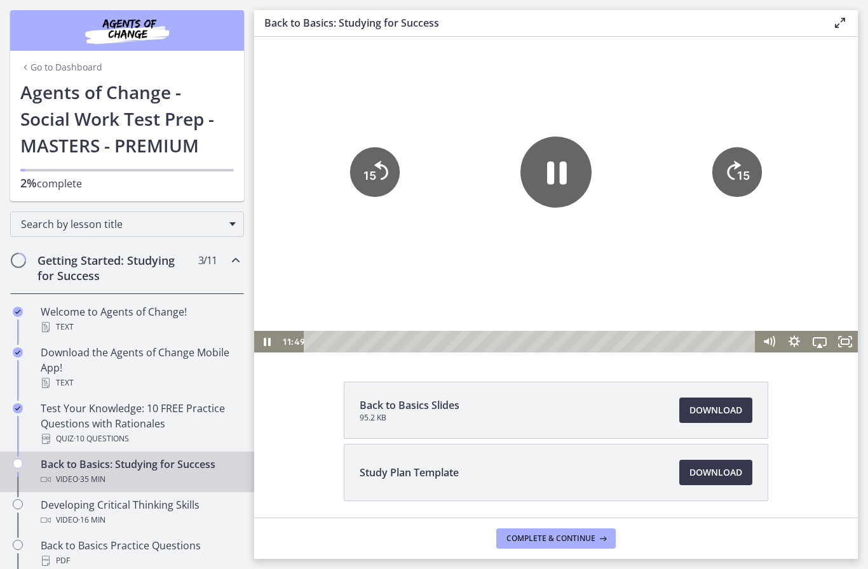
click at [380, 179] on icon "15" at bounding box center [375, 172] width 50 height 50
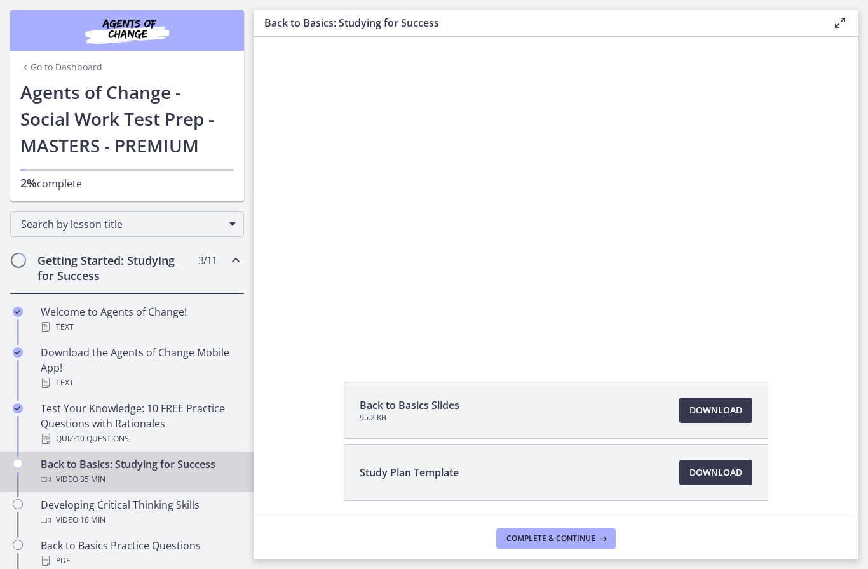
scroll to position [19, 0]
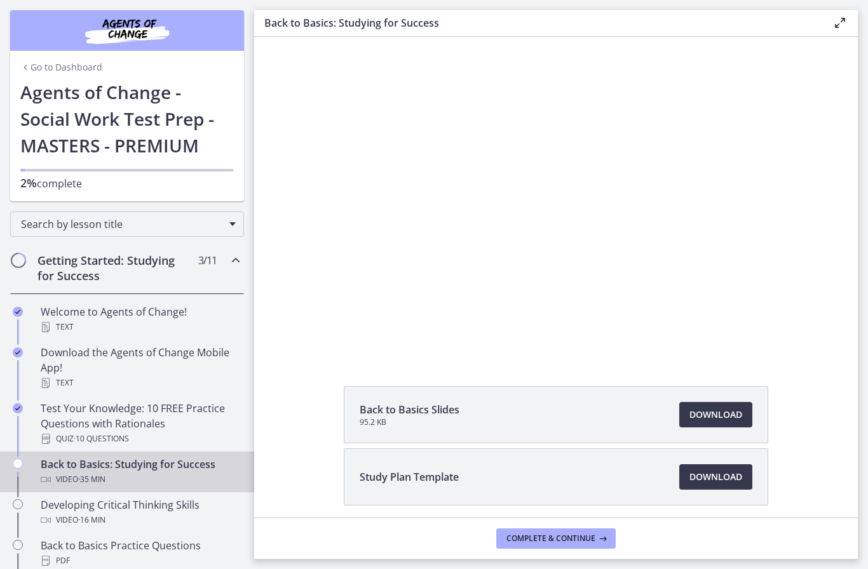
click at [551, 234] on div at bounding box center [555, 187] width 603 height 339
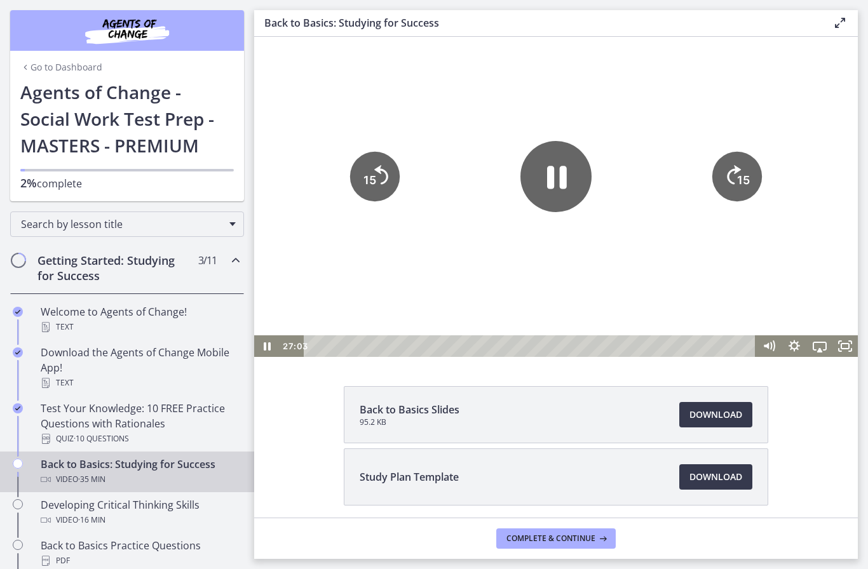
click at [550, 175] on icon "Pause" at bounding box center [557, 177] width 20 height 23
click at [549, 175] on icon "Play Video" at bounding box center [556, 176] width 18 height 25
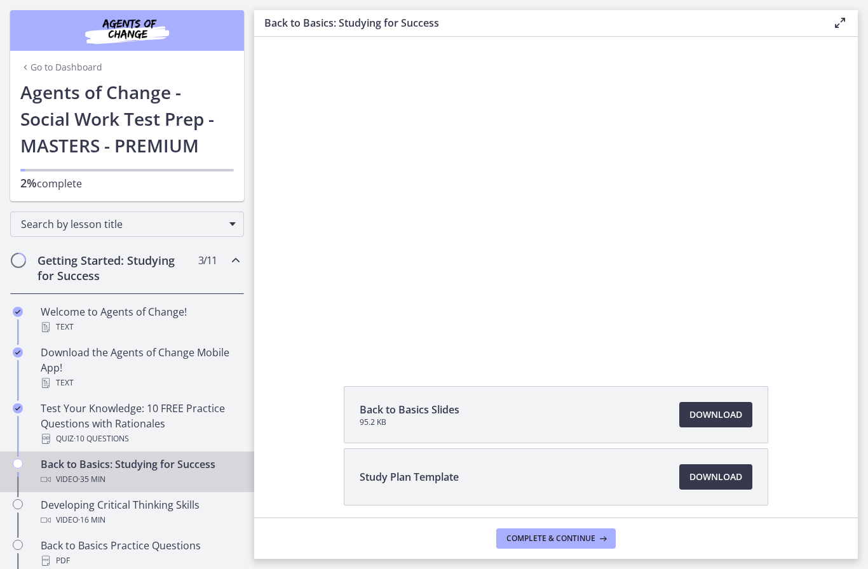
click at [659, 252] on div at bounding box center [555, 187] width 603 height 339
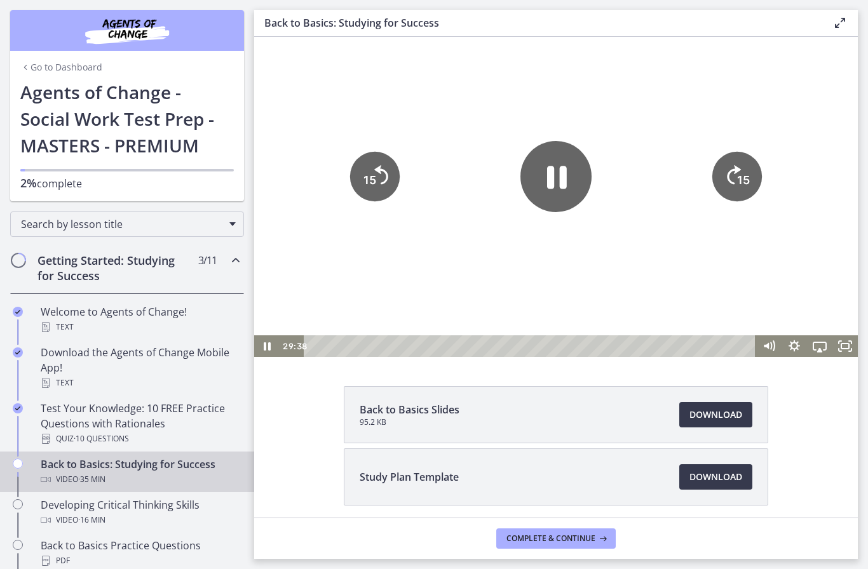
click at [561, 177] on icon "Pause" at bounding box center [557, 177] width 20 height 23
click at [563, 184] on icon "Play Video" at bounding box center [555, 176] width 71 height 71
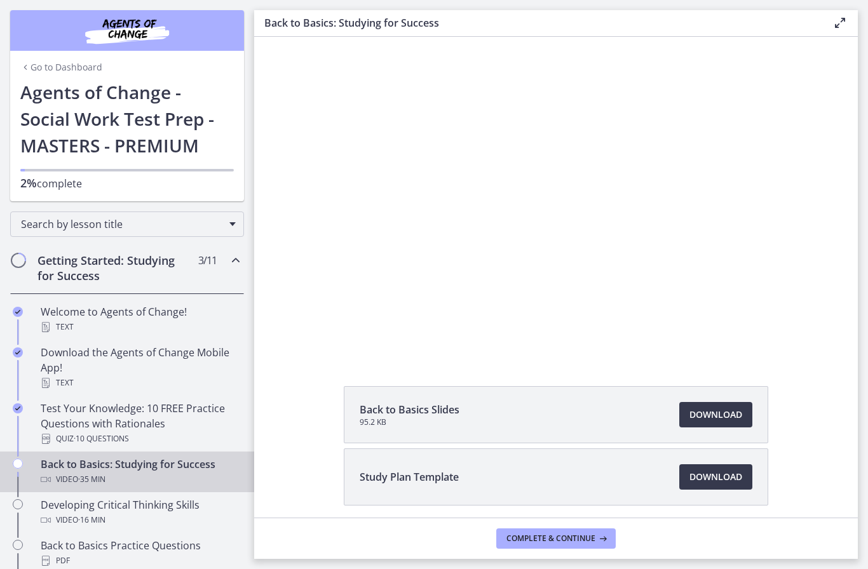
click at [699, 251] on div at bounding box center [555, 187] width 603 height 339
click at [396, 244] on div at bounding box center [555, 187] width 603 height 339
click at [584, 178] on div at bounding box center [555, 187] width 603 height 339
